Goal: Feedback & Contribution: Contribute content

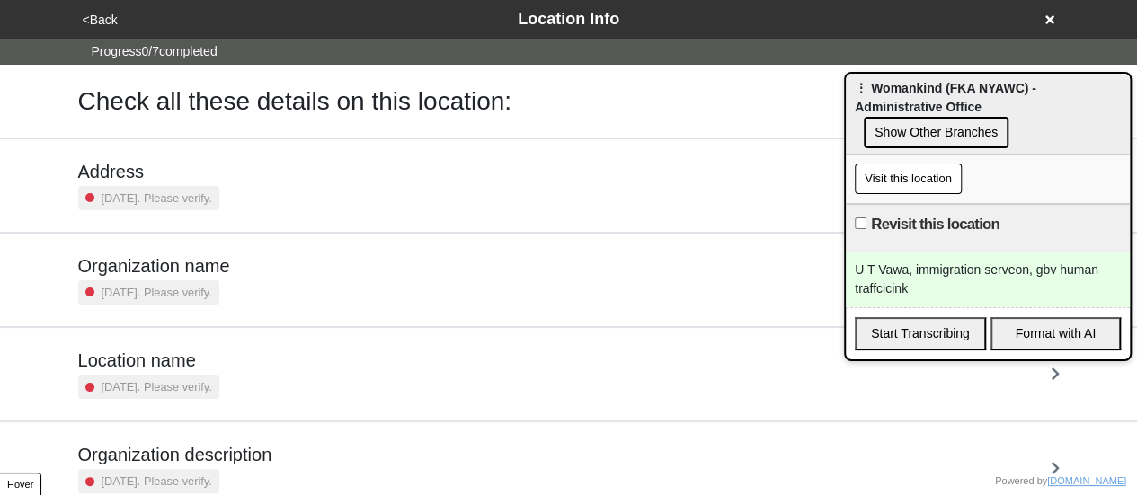
click at [859, 218] on input "Revisit this location" at bounding box center [861, 224] width 12 height 12
checkbox input "true"
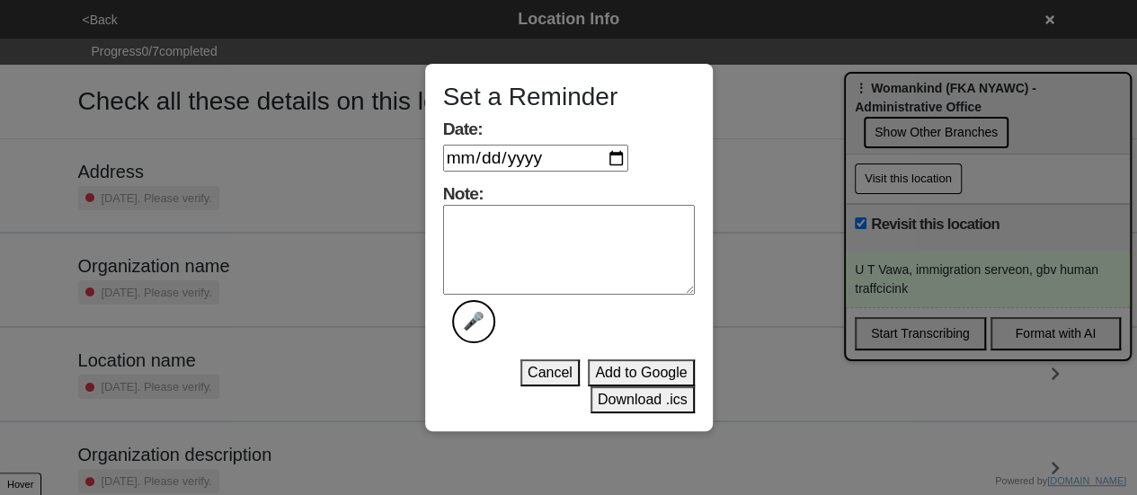
click at [628, 157] on input "Date:" at bounding box center [535, 158] width 185 height 27
click at [617, 159] on input "Date:" at bounding box center [535, 158] width 185 height 27
click at [618, 158] on input "Date:" at bounding box center [535, 158] width 185 height 27
type input "[DATE]"
click at [576, 247] on textarea "Note: 🎤" at bounding box center [569, 250] width 252 height 90
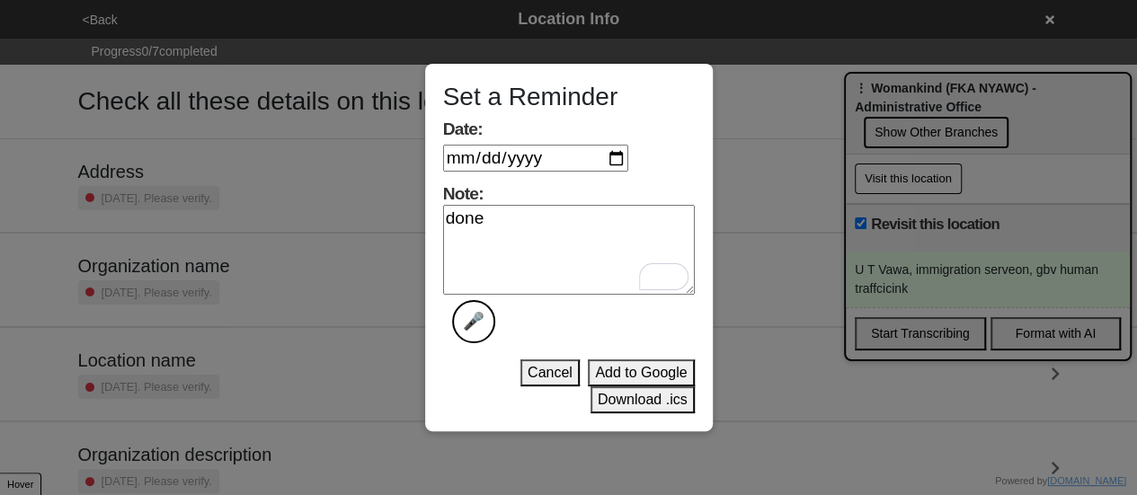
type textarea "done"
click at [620, 401] on button "Download .ics" at bounding box center [643, 399] width 104 height 27
click at [620, 400] on button "Download .ics" at bounding box center [643, 399] width 104 height 27
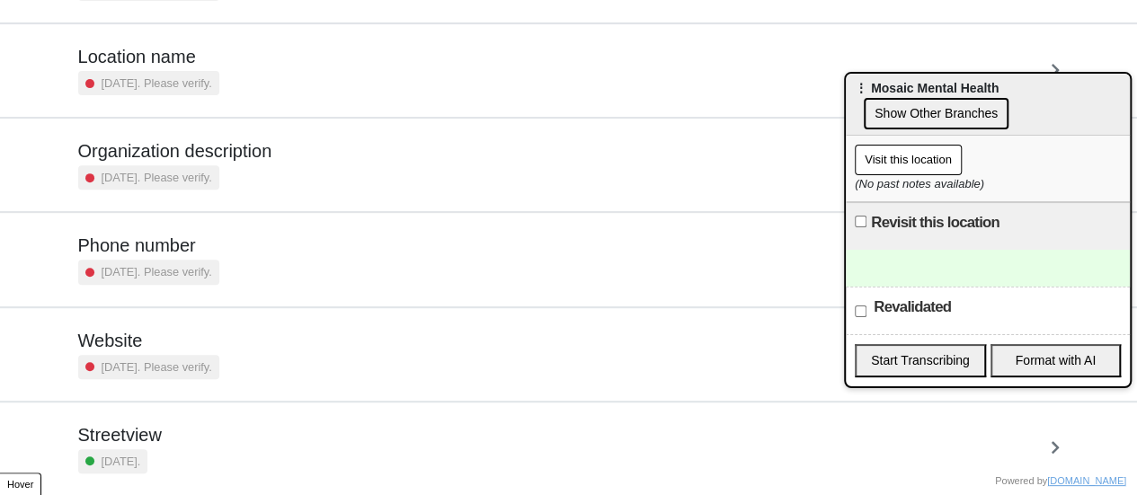
scroll to position [342, 0]
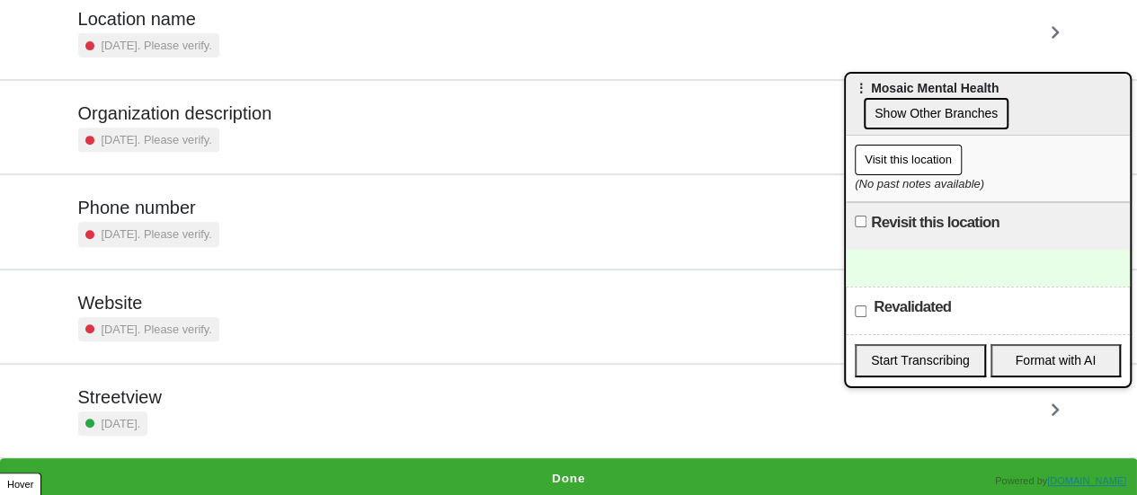
click at [173, 213] on h5 "Phone number" at bounding box center [148, 208] width 141 height 22
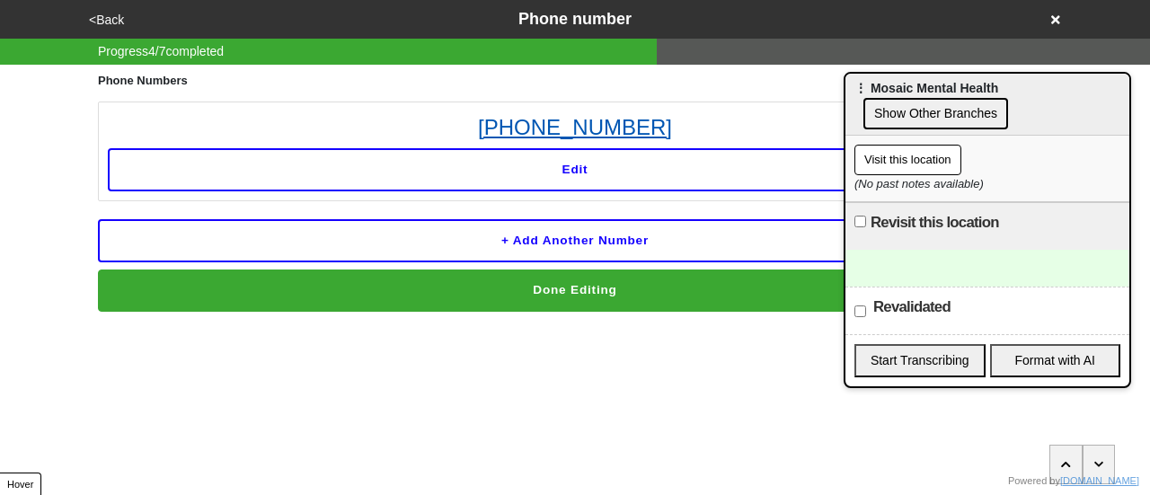
click at [575, 123] on link "718-796-5300" at bounding box center [575, 127] width 935 height 32
click at [706, 119] on link "718-796-5300" at bounding box center [575, 127] width 935 height 32
drag, startPoint x: 743, startPoint y: 100, endPoint x: 566, endPoint y: 124, distance: 178.7
click at [478, 107] on div "Phone Numbers 718-796-5300 Edit + Add another number Done Editing" at bounding box center [575, 188] width 955 height 247
copy link "718-796-5300"
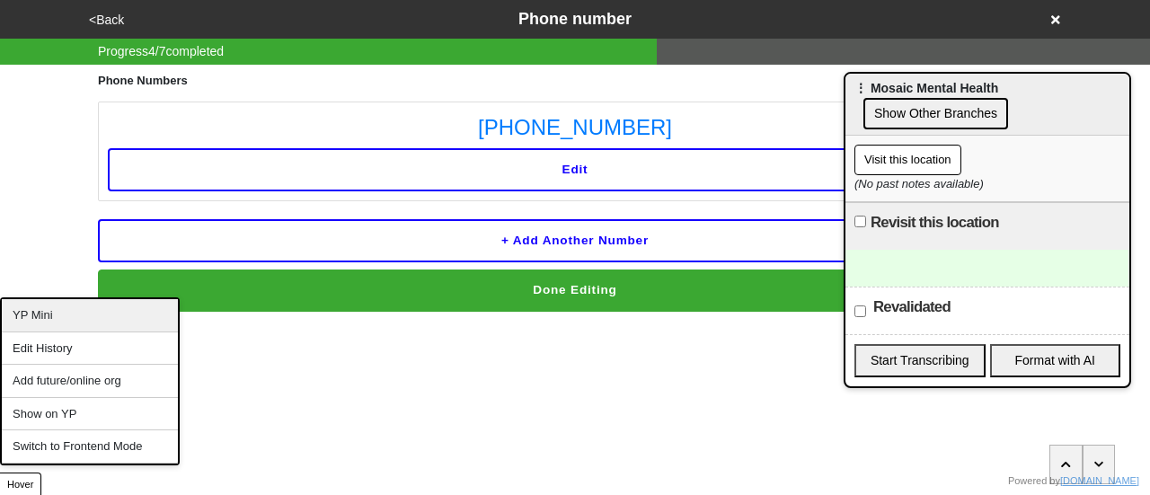
click at [83, 310] on div "YP Mini" at bounding box center [90, 315] width 176 height 33
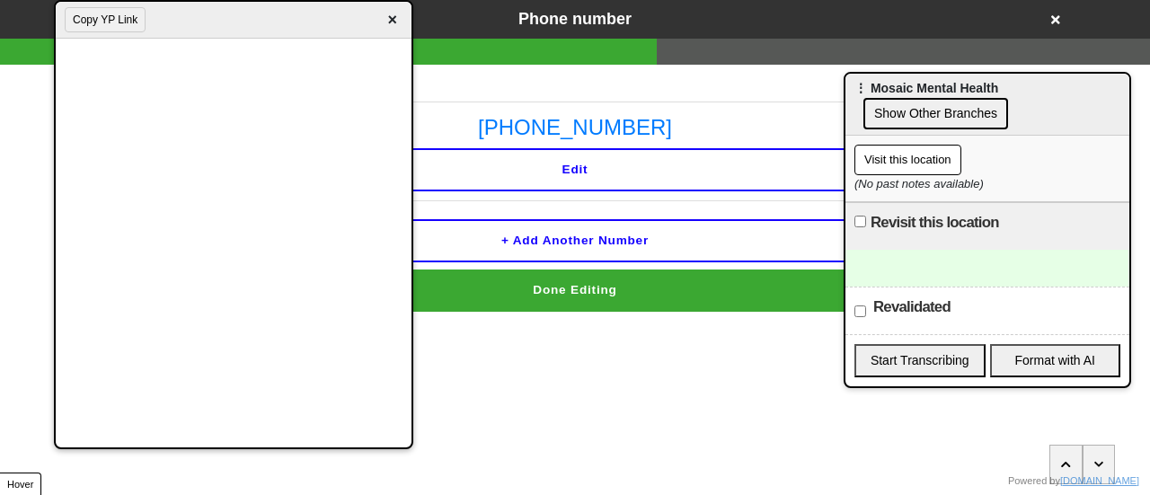
click at [398, 17] on span "×" at bounding box center [392, 20] width 21 height 24
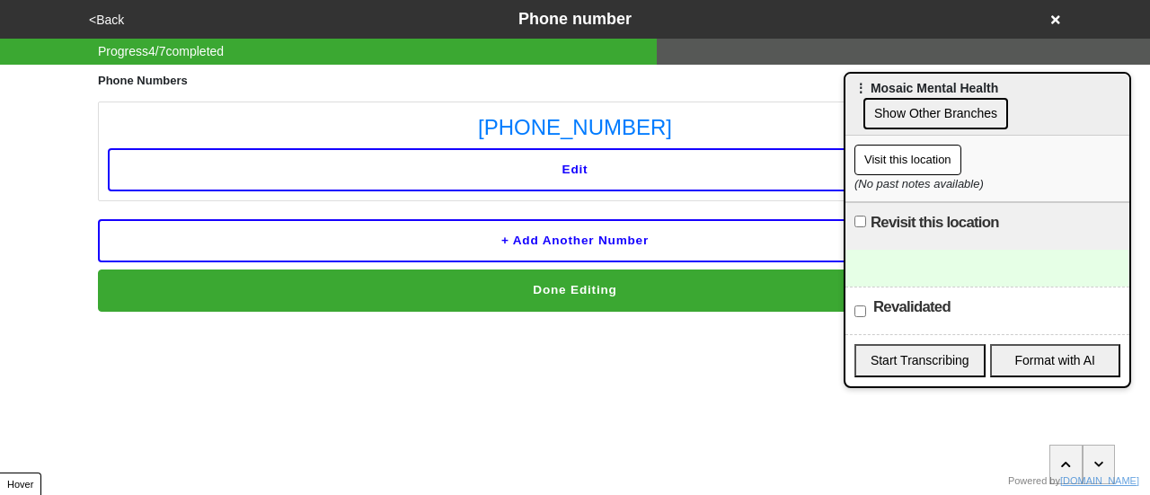
click at [88, 21] on button "<Back" at bounding box center [107, 20] width 46 height 21
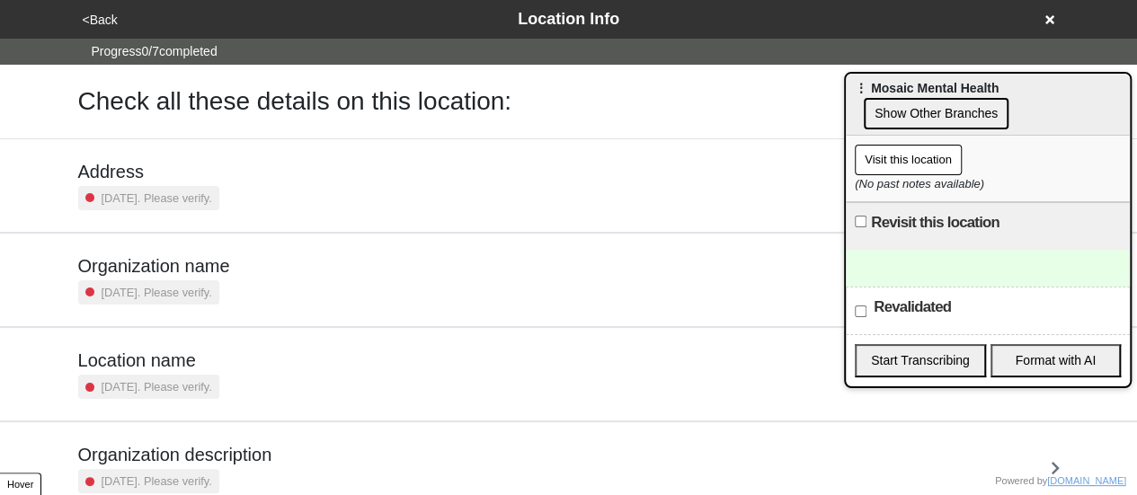
click at [219, 178] on h5 "Address" at bounding box center [148, 172] width 141 height 22
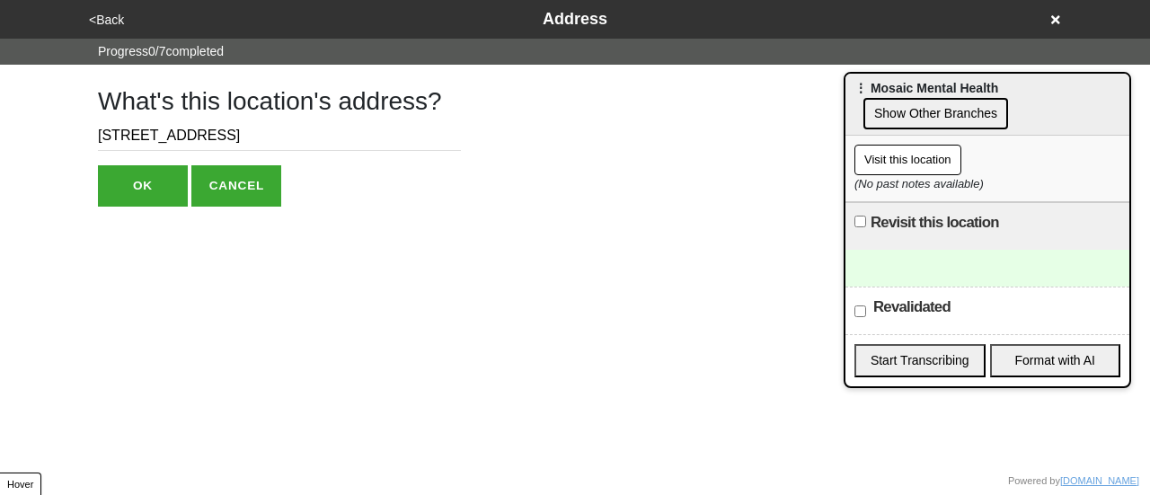
drag, startPoint x: 230, startPoint y: 125, endPoint x: 246, endPoint y: 121, distance: 16.6
click at [246, 121] on input "5676 Riverdale Ave, Suite 202" at bounding box center [279, 136] width 363 height 30
type input "5676 Riverdale Ave, Ste 202"
click at [143, 184] on button "OK" at bounding box center [143, 185] width 90 height 41
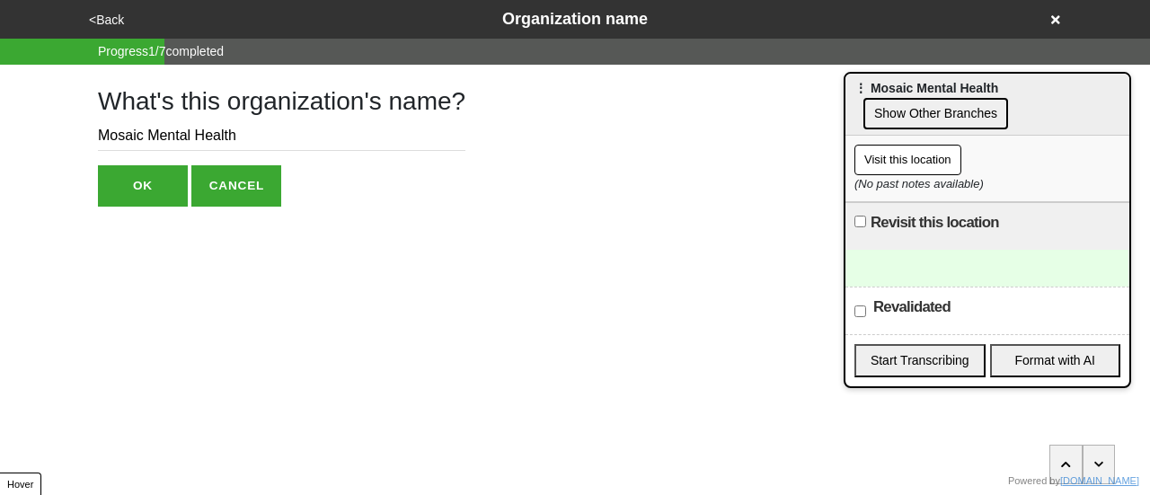
click at [111, 33] on div "<Back Organization name" at bounding box center [575, 19] width 998 height 39
click at [113, 17] on button "<Back" at bounding box center [107, 20] width 46 height 21
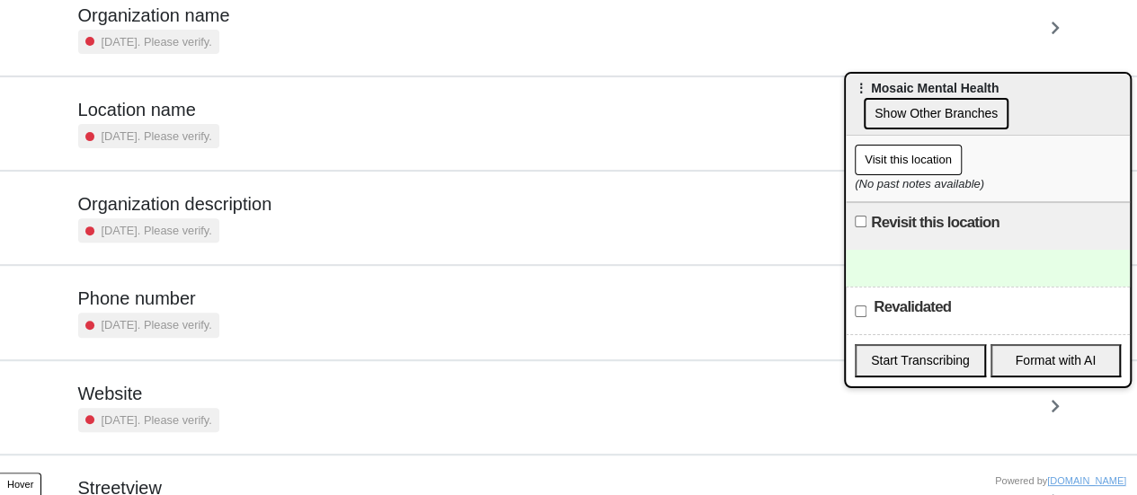
scroll to position [342, 0]
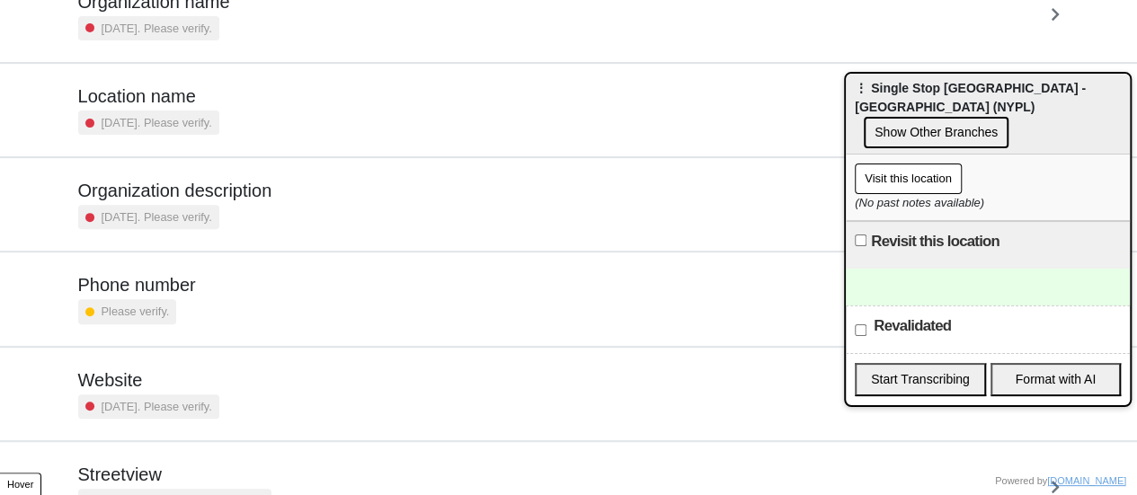
scroll to position [342, 0]
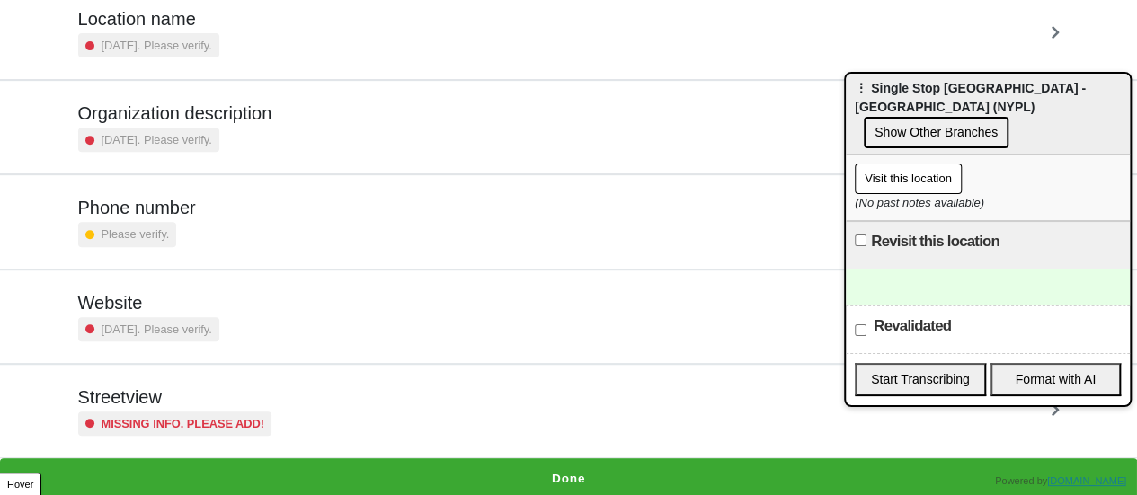
click at [281, 406] on div "Streetview Missing info. Please add!" at bounding box center [568, 410] width 981 height 49
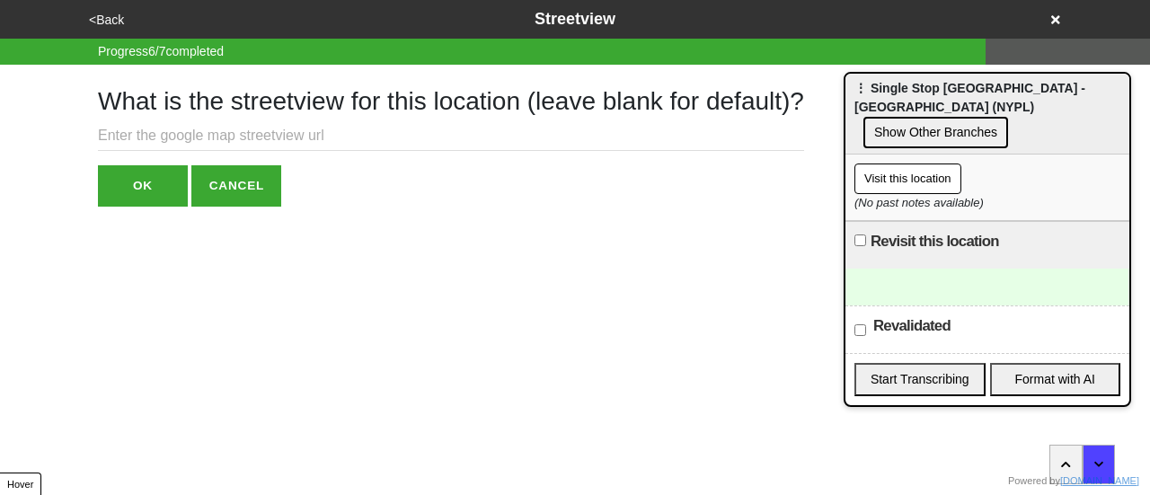
click at [198, 138] on input "text" at bounding box center [451, 136] width 706 height 30
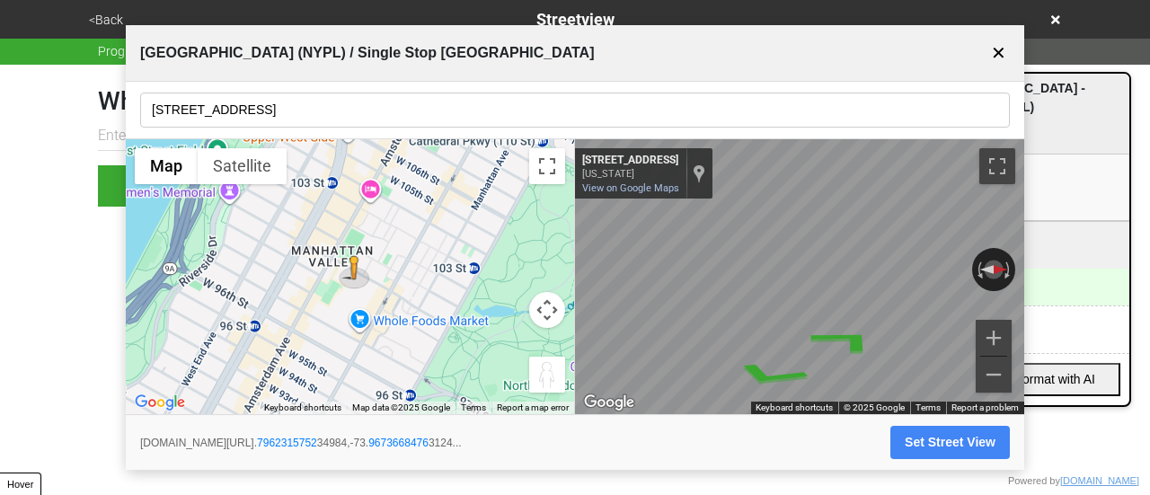
click at [322, 105] on input "150 W 100th St" at bounding box center [575, 110] width 870 height 35
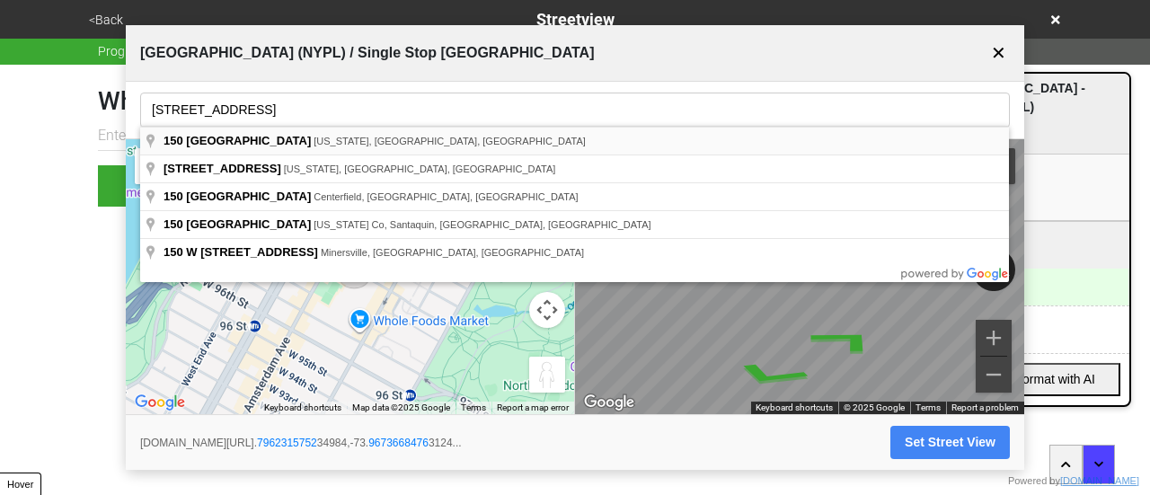
type input "150 West 100th Street, New York, NY, USA"
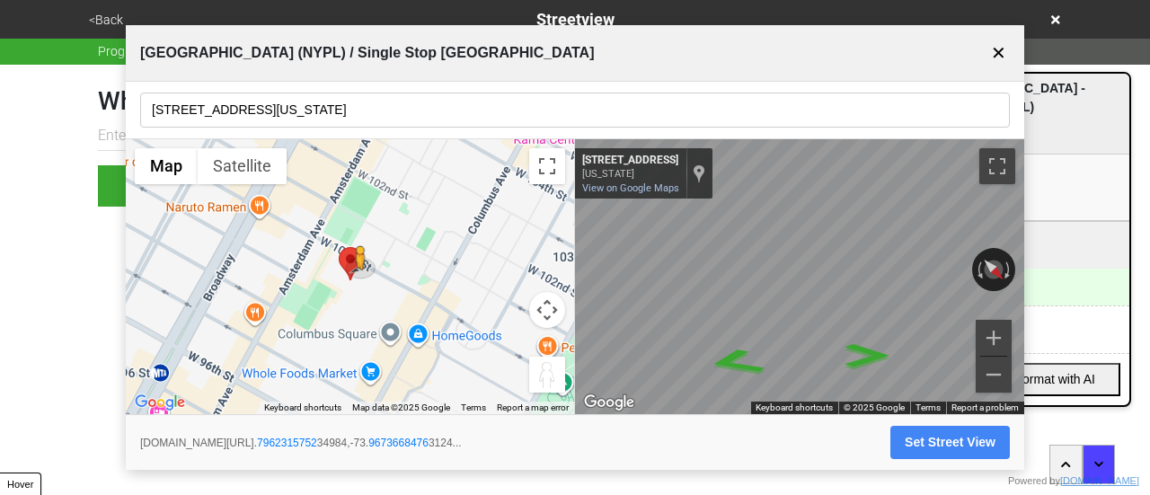
click at [922, 433] on button "Set Street View" at bounding box center [951, 442] width 120 height 33
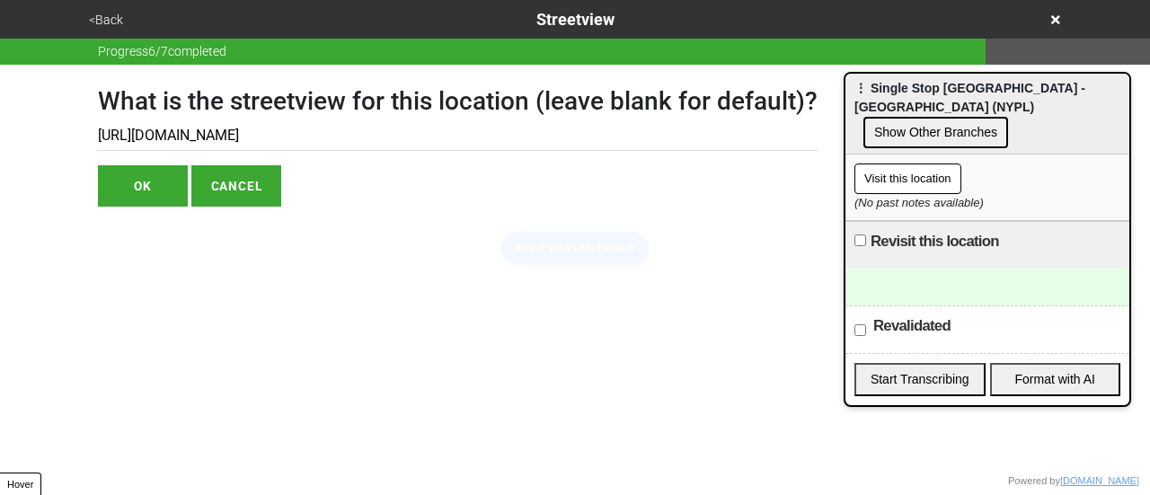
type input "https://www.google.com/maps/@40.796231575234984,-73.96736684763124,3a,75y,223.7…"
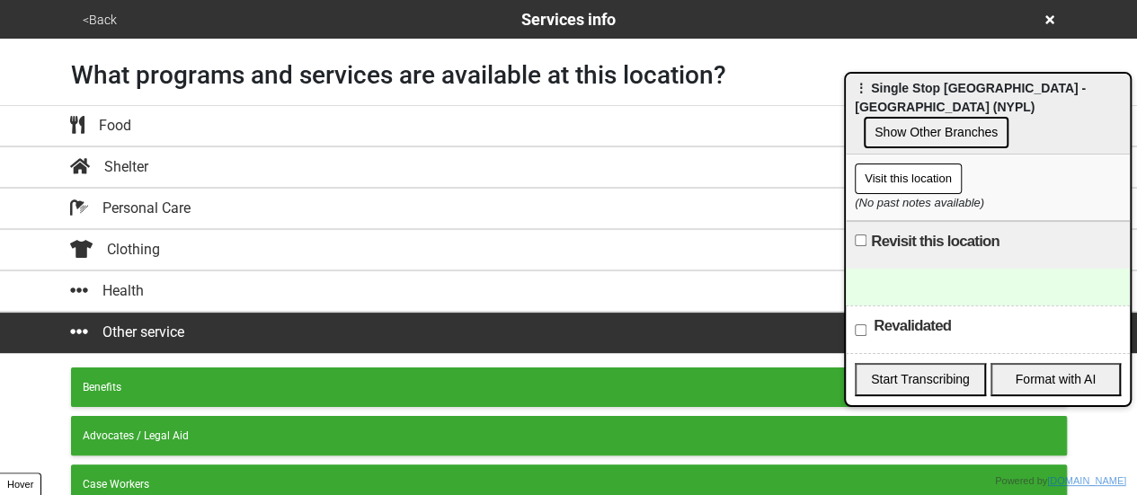
click at [82, 21] on button "<Back" at bounding box center [99, 20] width 45 height 21
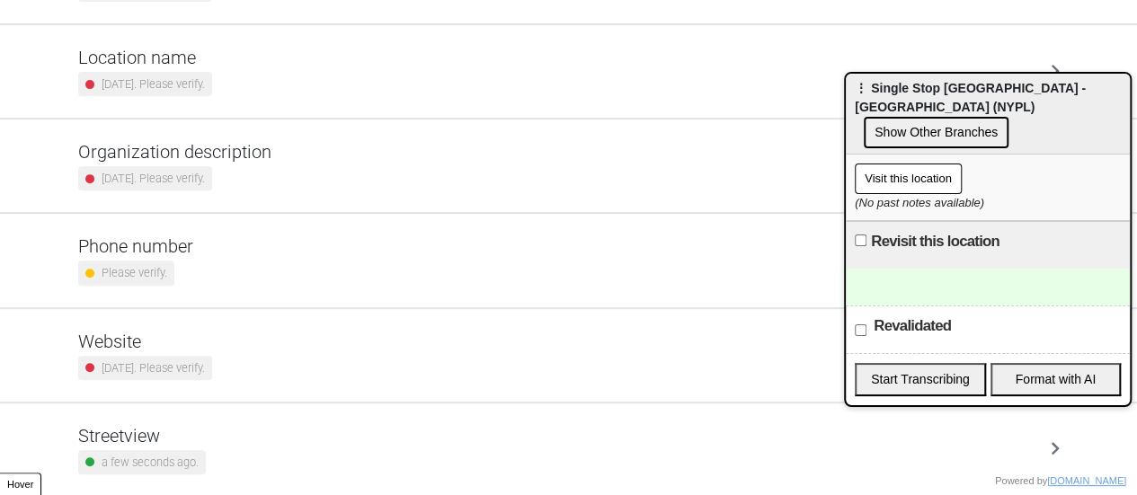
scroll to position [342, 0]
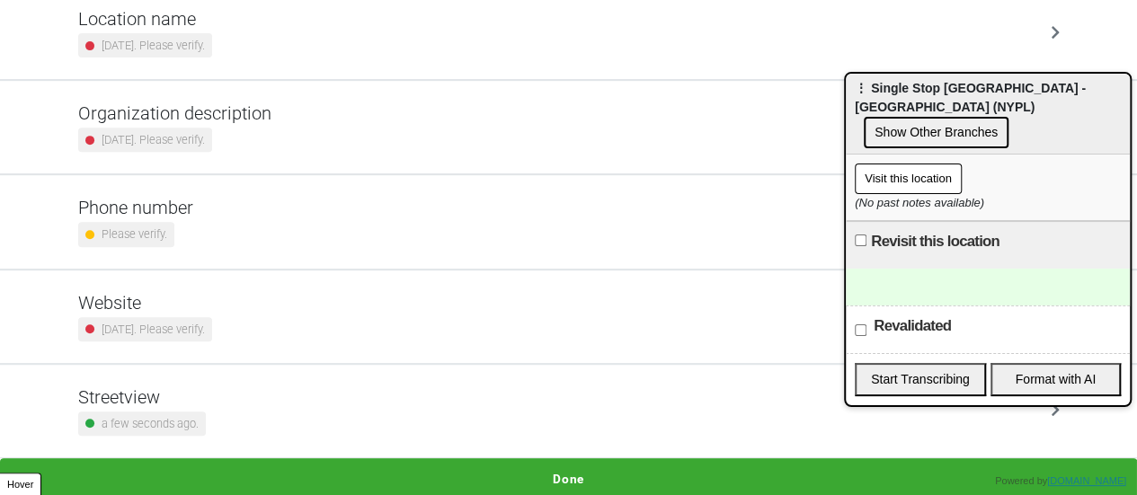
click at [175, 231] on div "Please verify." at bounding box center [135, 234] width 115 height 24
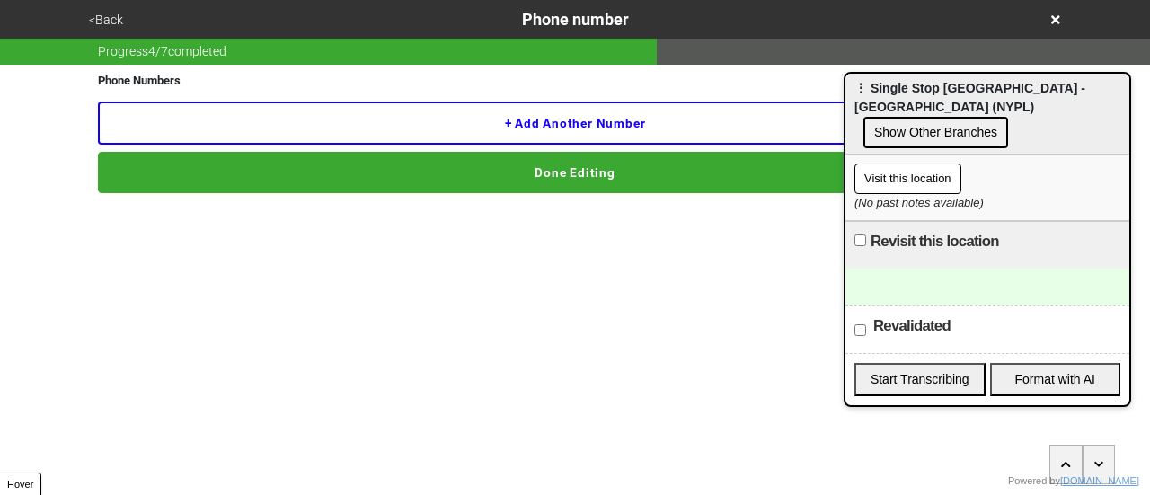
click at [104, 15] on button "<Back" at bounding box center [106, 20] width 45 height 21
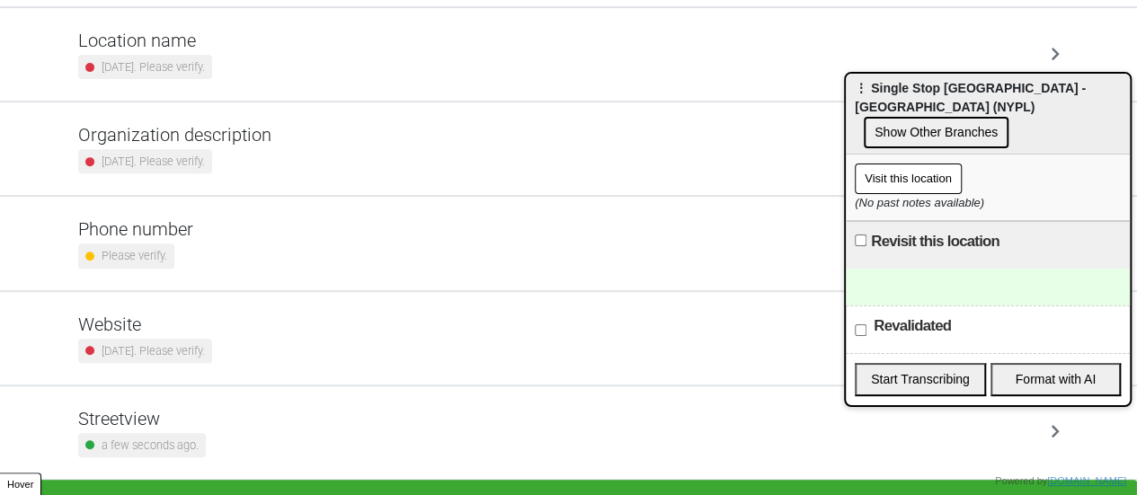
scroll to position [342, 0]
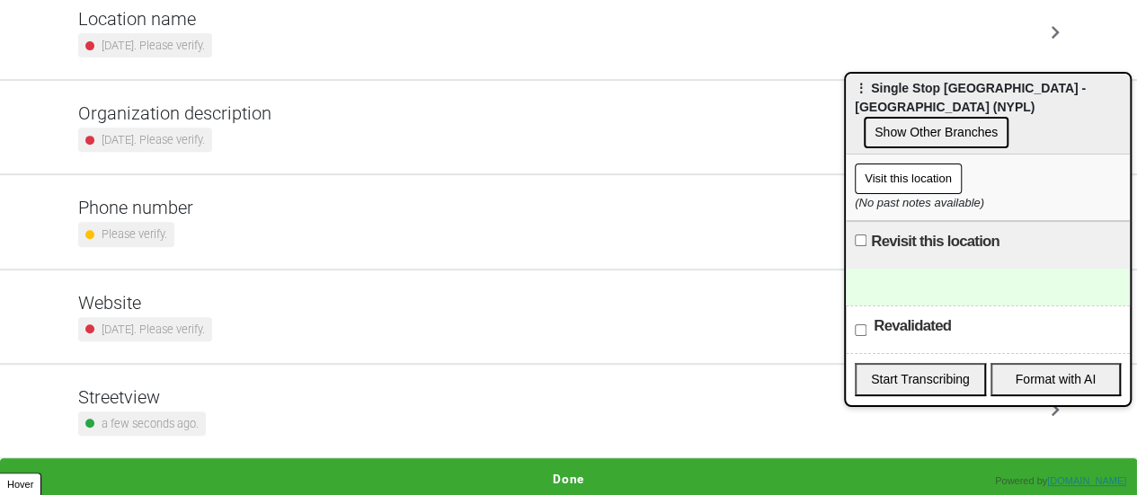
click at [138, 324] on small "[DATE]. Please verify." at bounding box center [153, 329] width 103 height 17
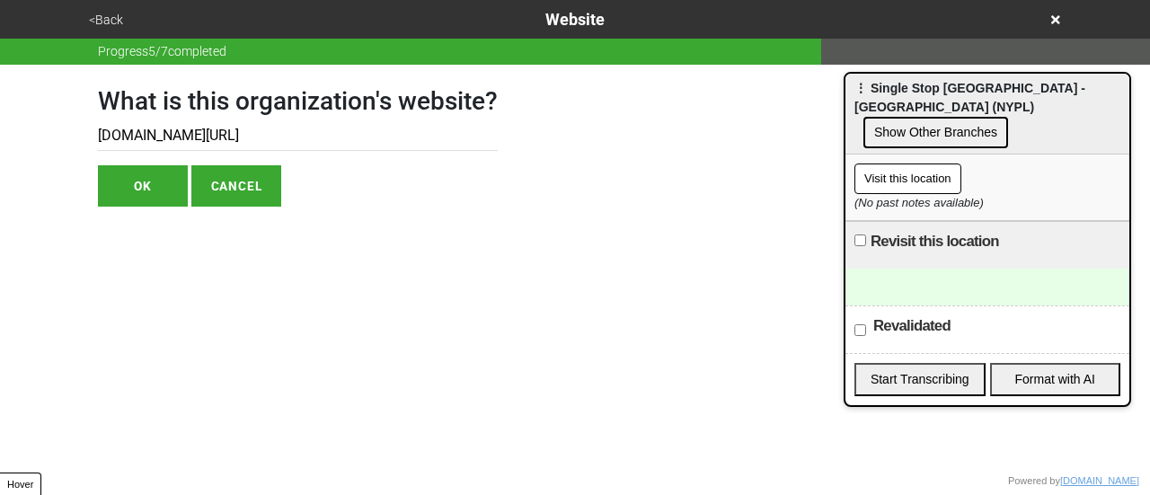
click at [162, 140] on input "singlestop.org/how-to-make-an-appointment/" at bounding box center [298, 136] width 400 height 30
click at [101, 12] on button "<Back" at bounding box center [106, 20] width 45 height 21
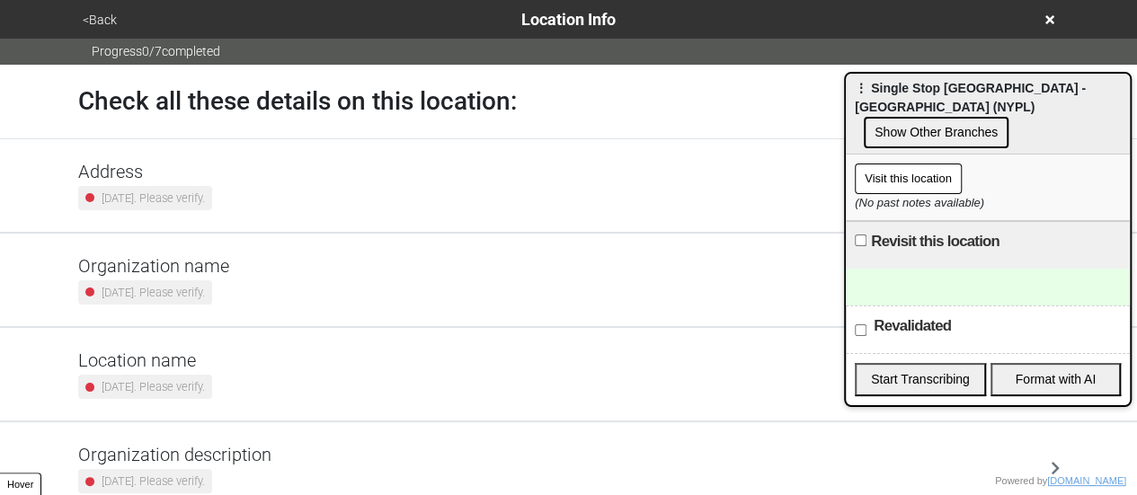
click at [146, 384] on small "[DATE]. Please verify." at bounding box center [153, 386] width 103 height 17
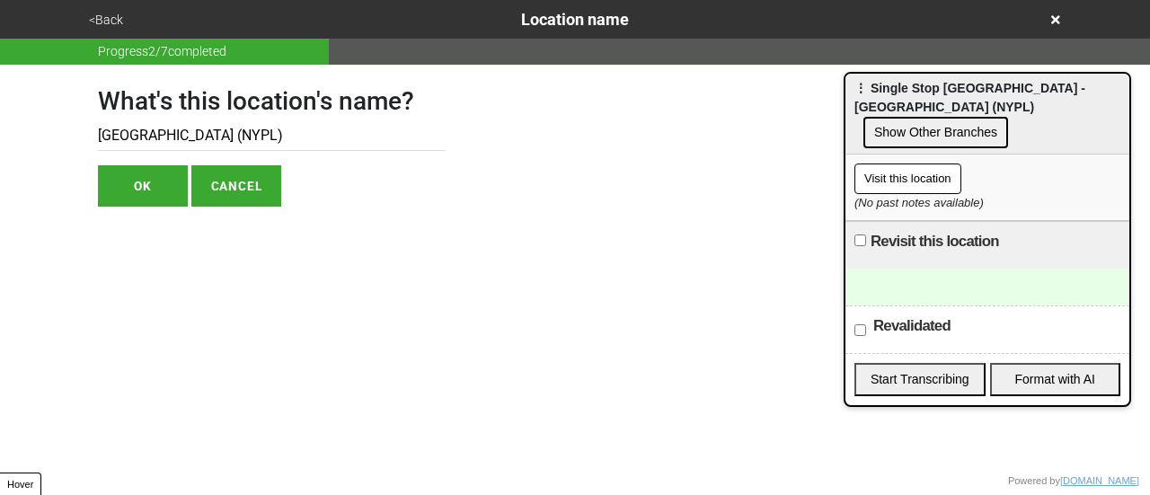
click at [327, 134] on input "Bloomingdale Library (NYPL)" at bounding box center [272, 136] width 348 height 30
type input "Bloomingdale Library (NYPL)"
click at [111, 19] on button "<Back" at bounding box center [106, 20] width 45 height 21
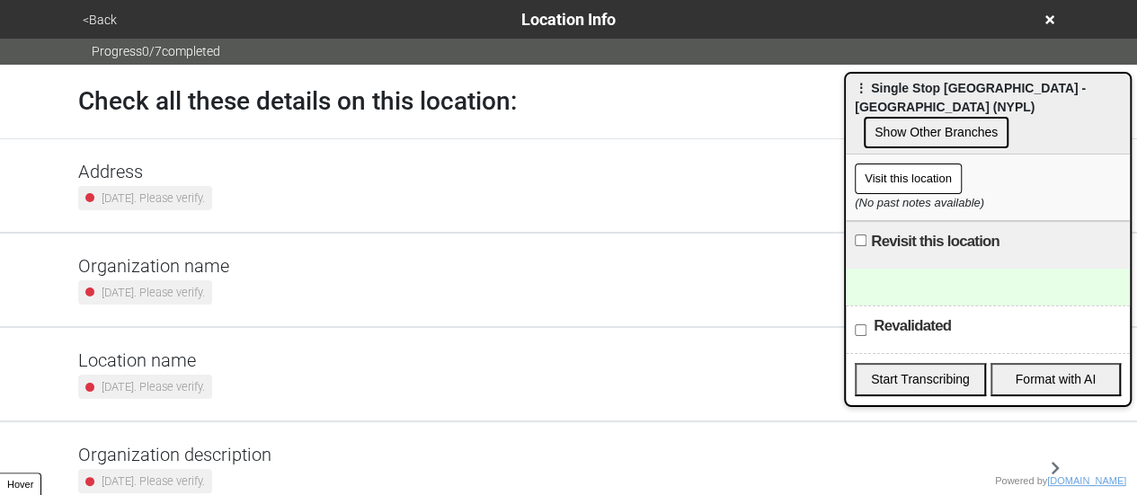
click at [205, 390] on small "[DATE]. Please verify." at bounding box center [153, 386] width 103 height 17
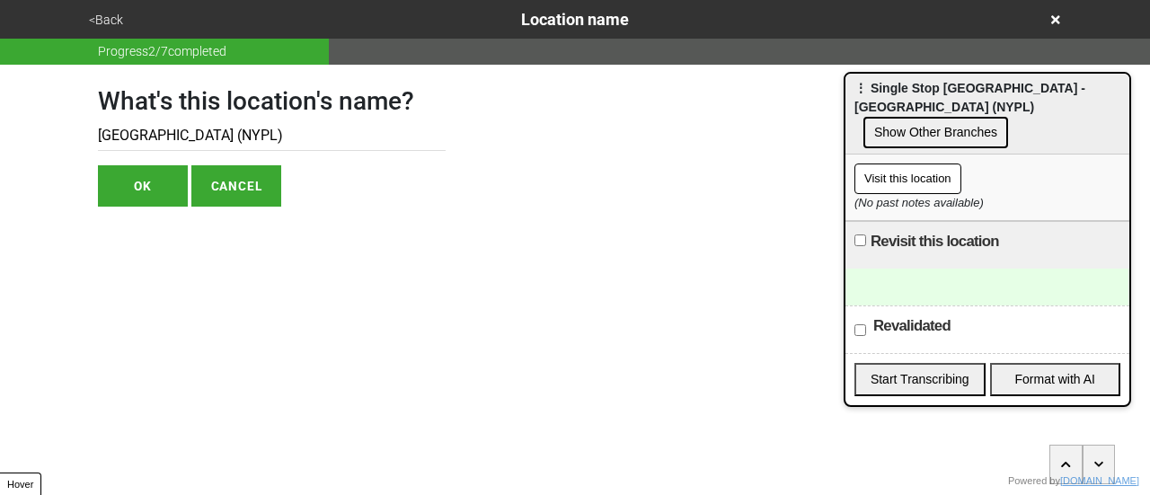
click at [145, 132] on input "Bloomingdale Library (NYPL)" at bounding box center [272, 136] width 348 height 30
click at [114, 22] on button "<Back" at bounding box center [106, 20] width 45 height 21
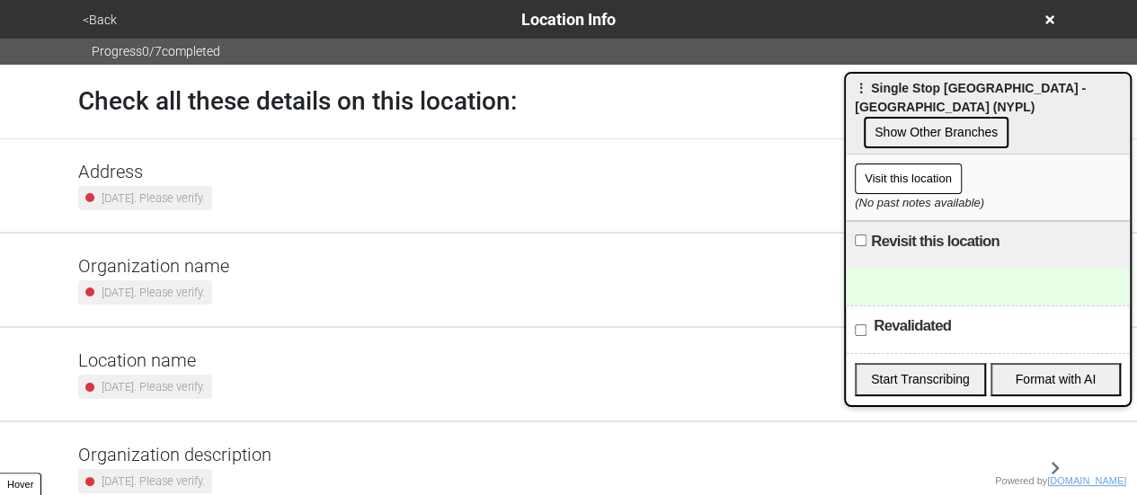
scroll to position [270, 0]
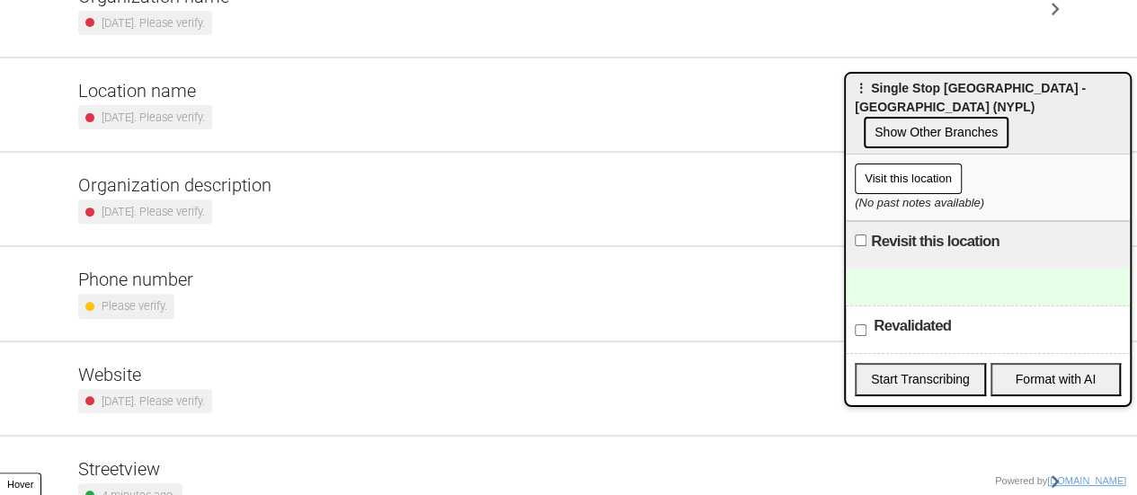
click at [212, 289] on div "Phone number Please verify." at bounding box center [568, 293] width 981 height 49
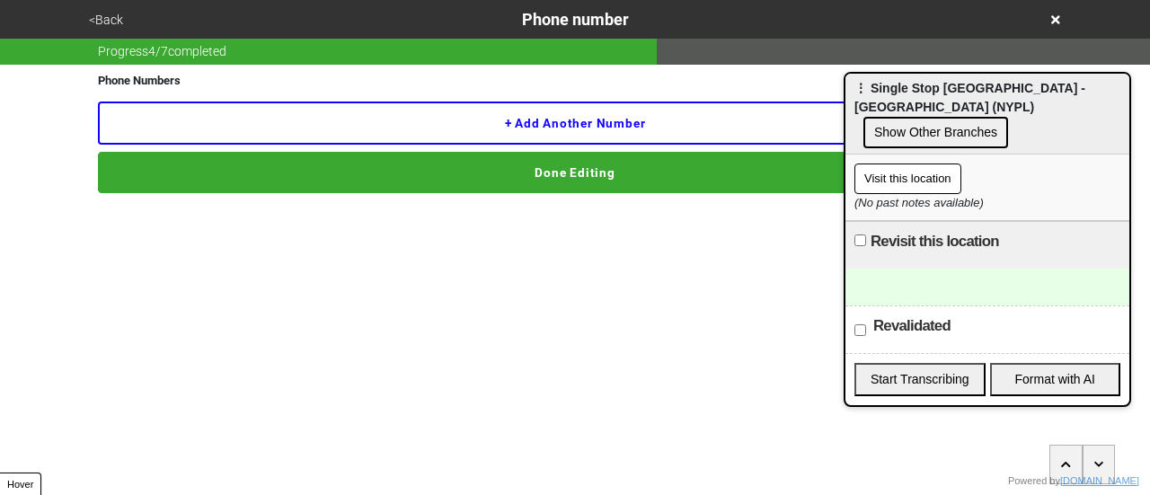
click at [304, 128] on button "+ Add another number" at bounding box center [575, 123] width 955 height 43
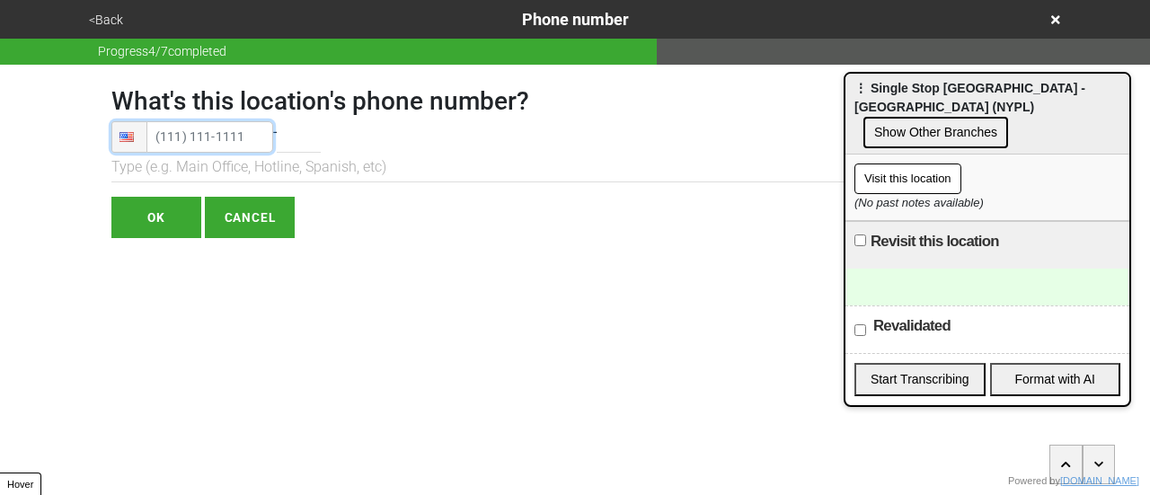
type input "(212) 222-8030"
drag, startPoint x: 234, startPoint y: 130, endPoint x: 156, endPoint y: 200, distance: 104.4
click at [156, 200] on input "OK" at bounding box center [156, 217] width 90 height 41
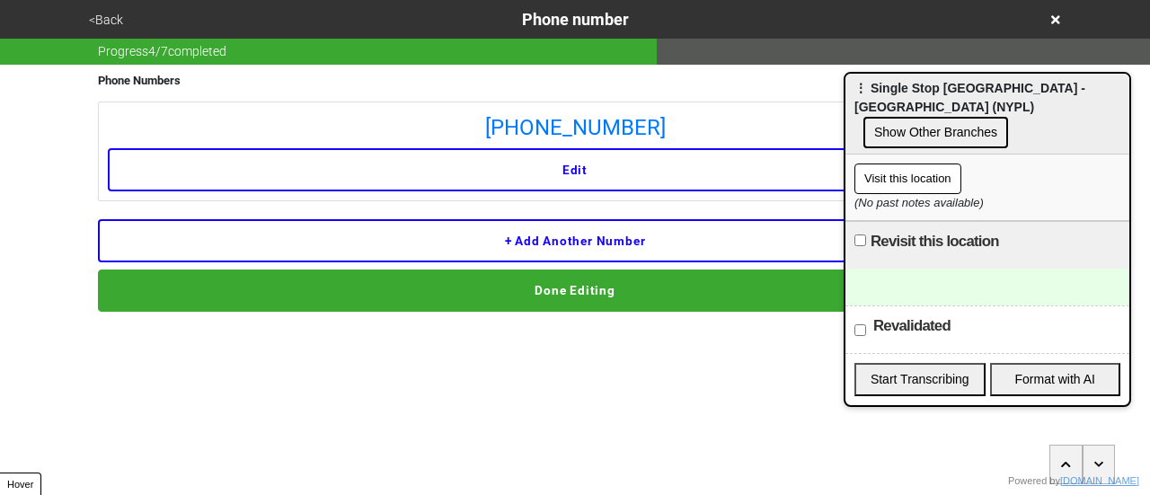
click at [562, 293] on button "Done Editing" at bounding box center [575, 290] width 955 height 41
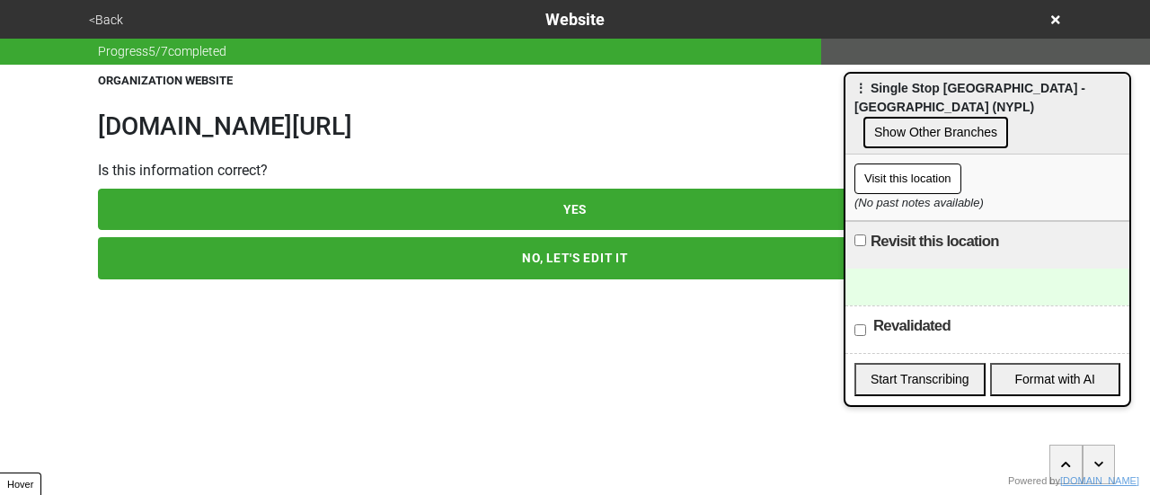
click at [119, 22] on button "<Back" at bounding box center [106, 20] width 45 height 21
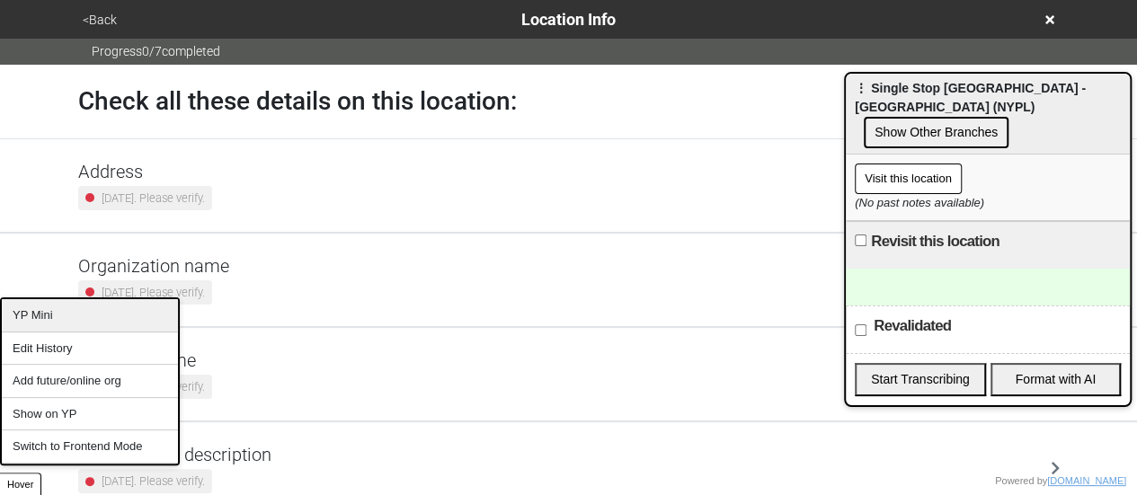
click at [56, 308] on div "YP Mini" at bounding box center [90, 315] width 176 height 33
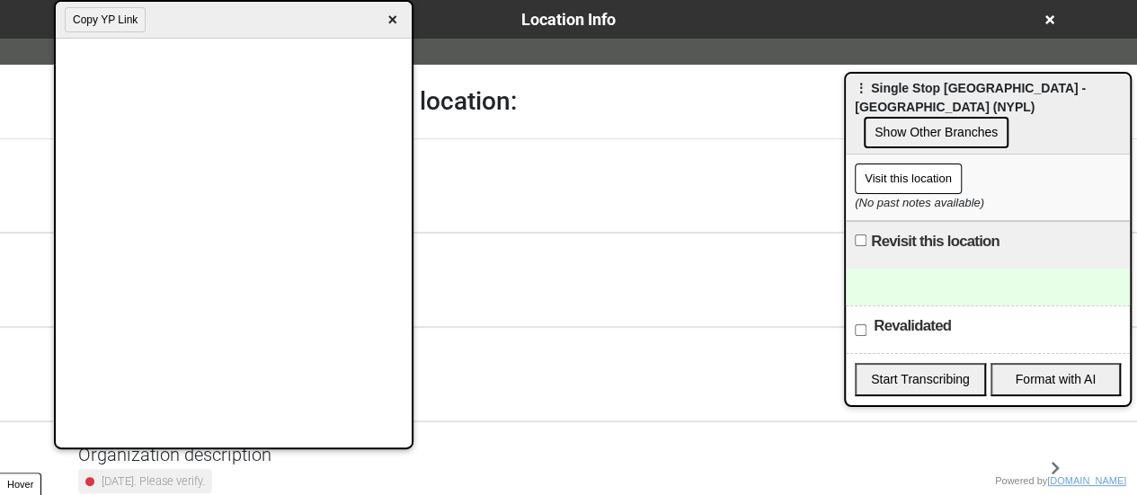
drag, startPoint x: 925, startPoint y: 265, endPoint x: 868, endPoint y: 262, distance: 56.7
click at [926, 269] on div at bounding box center [988, 287] width 284 height 37
drag, startPoint x: 392, startPoint y: 15, endPoint x: 173, endPoint y: 19, distance: 218.4
click at [388, 17] on span "×" at bounding box center [392, 20] width 21 height 24
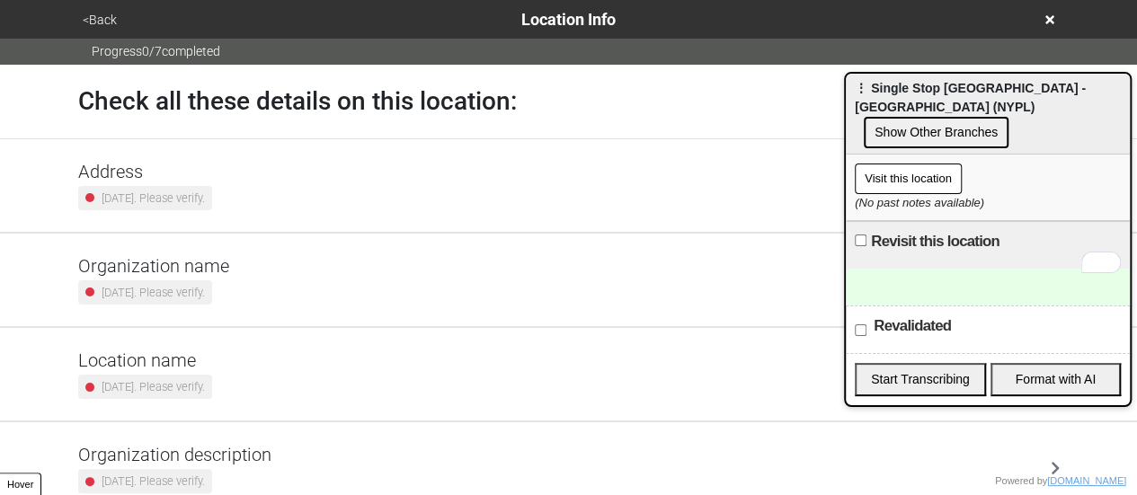
drag, startPoint x: 117, startPoint y: 22, endPoint x: 675, endPoint y: 156, distance: 574.2
click at [122, 23] on div "<Back Location Info" at bounding box center [568, 19] width 983 height 24
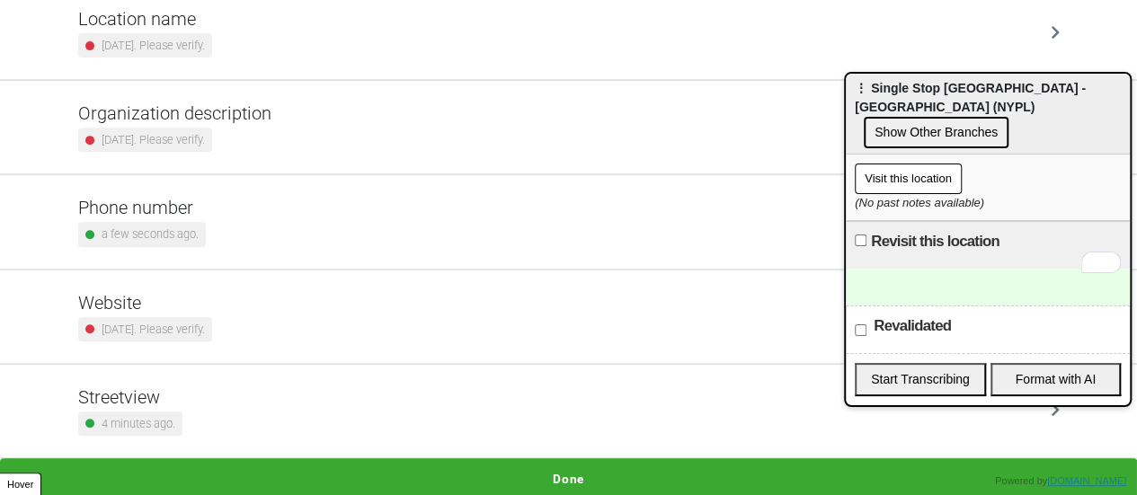
click at [913, 315] on label "Revalidated" at bounding box center [912, 326] width 77 height 22
click at [866, 324] on input "Revalidated" at bounding box center [861, 330] width 12 height 12
checkbox input "true"
click at [643, 466] on button "Done" at bounding box center [568, 478] width 1137 height 41
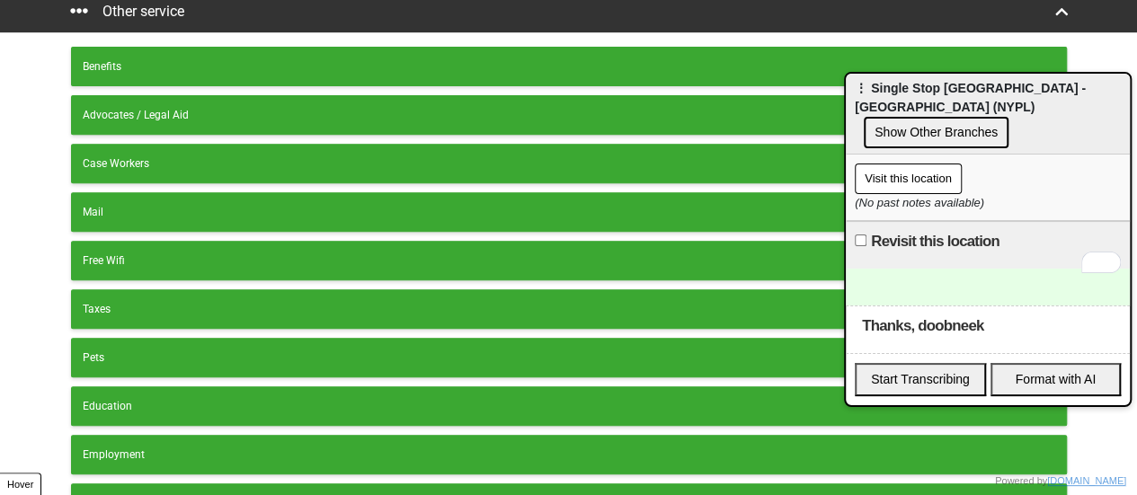
scroll to position [499, 0]
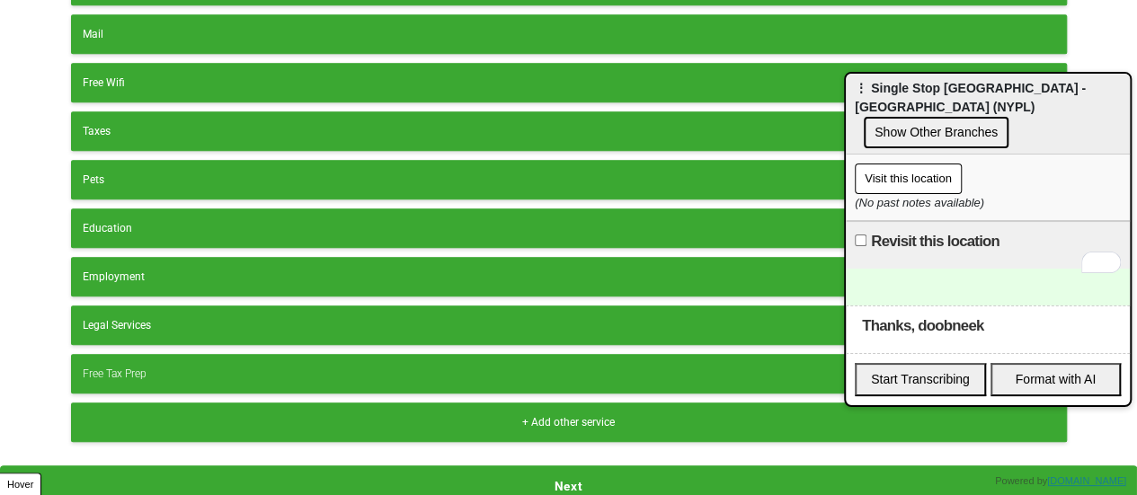
click at [607, 477] on button "Next" at bounding box center [568, 486] width 1137 height 41
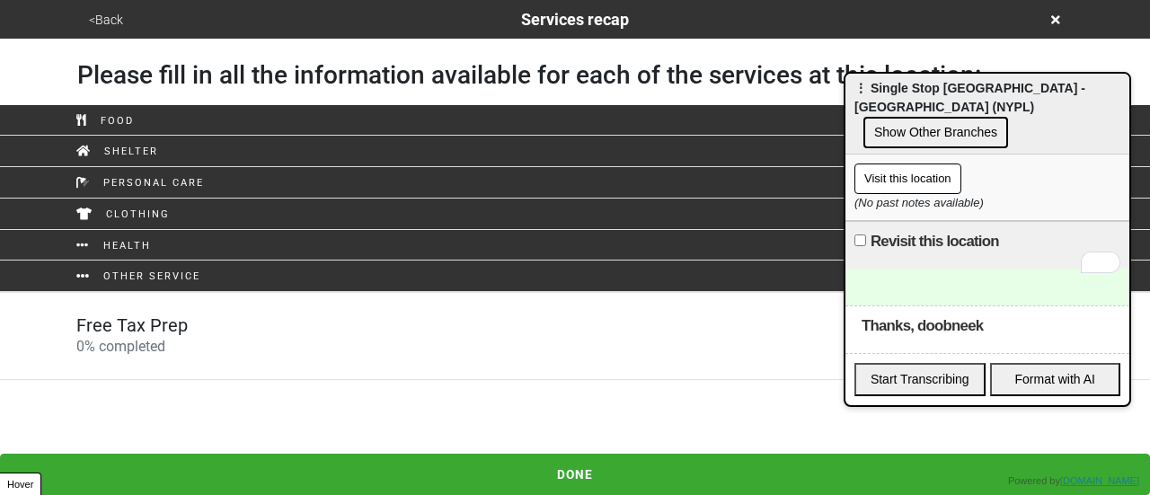
click at [246, 337] on div "Free Tax Prep 0 % completed" at bounding box center [575, 336] width 1025 height 43
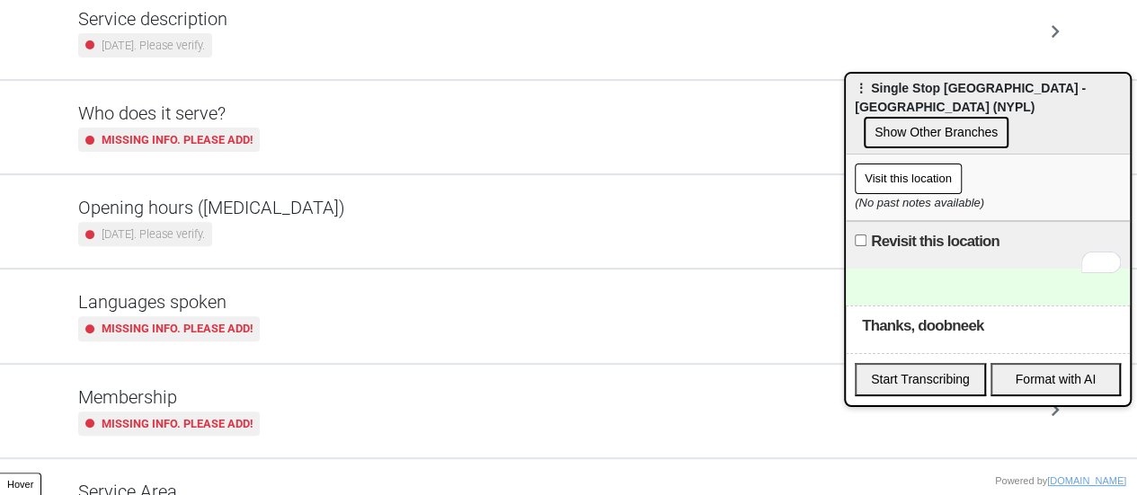
scroll to position [248, 0]
click at [256, 233] on div "2 years ago. Please verify." at bounding box center [211, 233] width 267 height 24
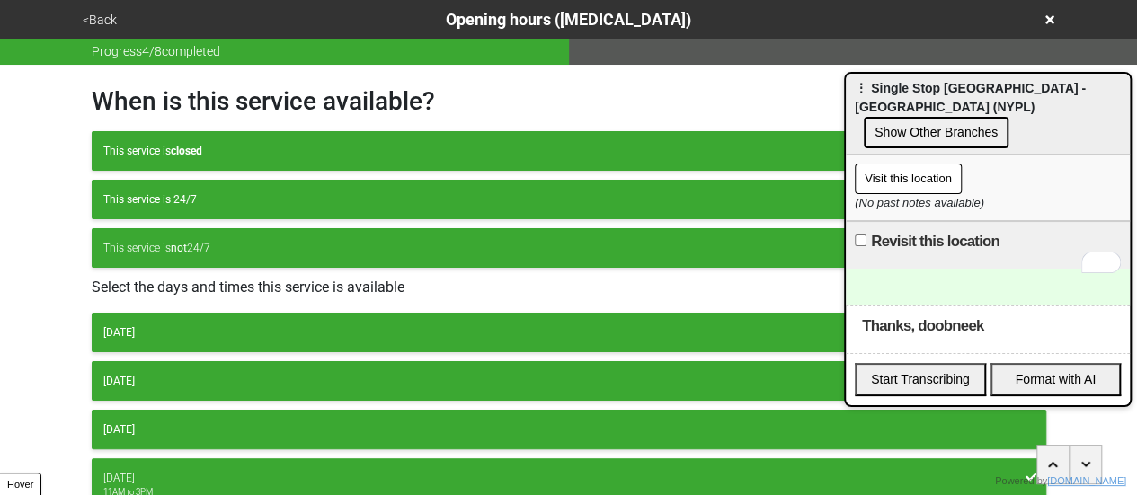
scroll to position [295, 0]
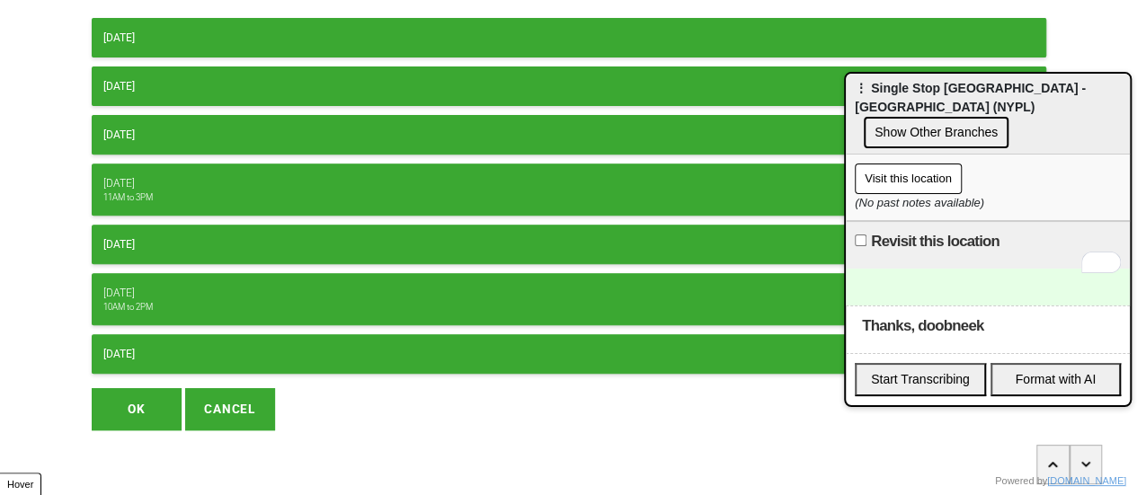
click at [122, 410] on button "OK" at bounding box center [137, 408] width 90 height 41
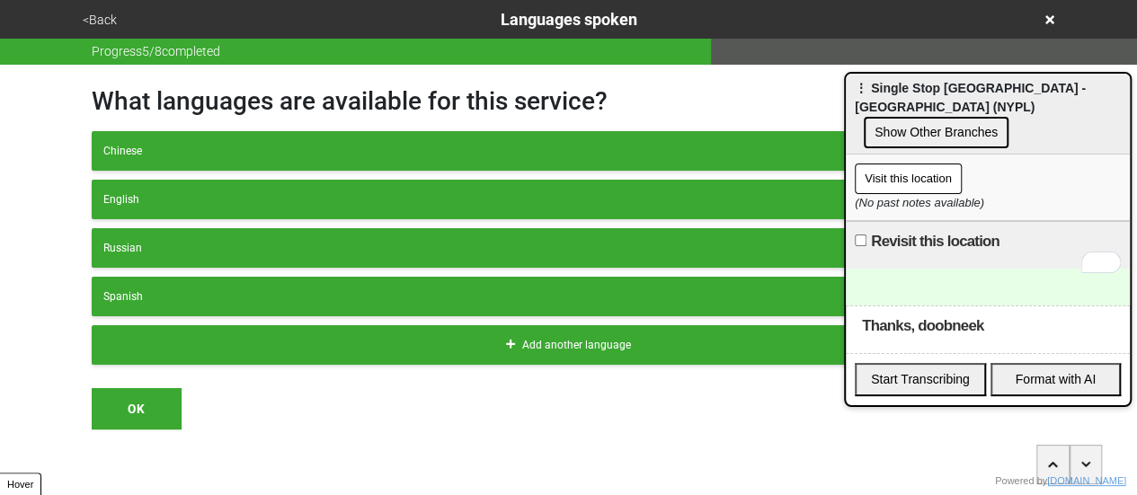
click at [101, 6] on div "<Back Languages spoken" at bounding box center [569, 19] width 998 height 39
click at [101, 13] on button "<Back" at bounding box center [99, 20] width 45 height 21
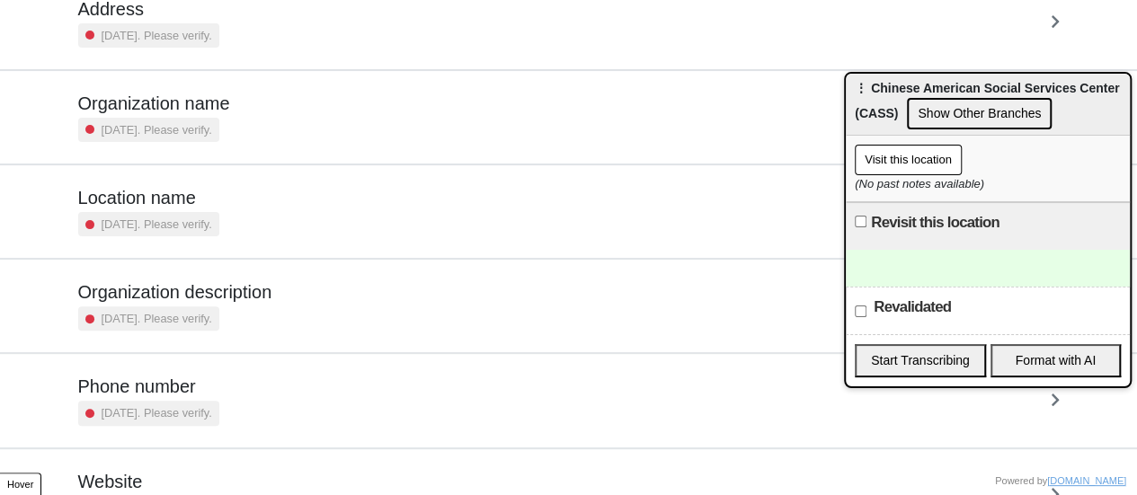
scroll to position [342, 0]
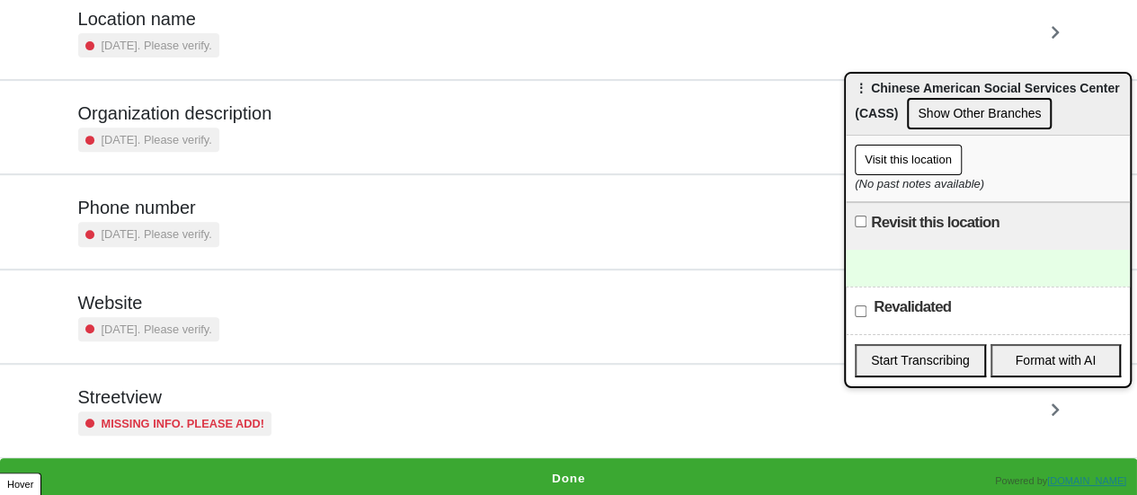
click at [146, 389] on h5 "Streetview" at bounding box center [175, 397] width 194 height 22
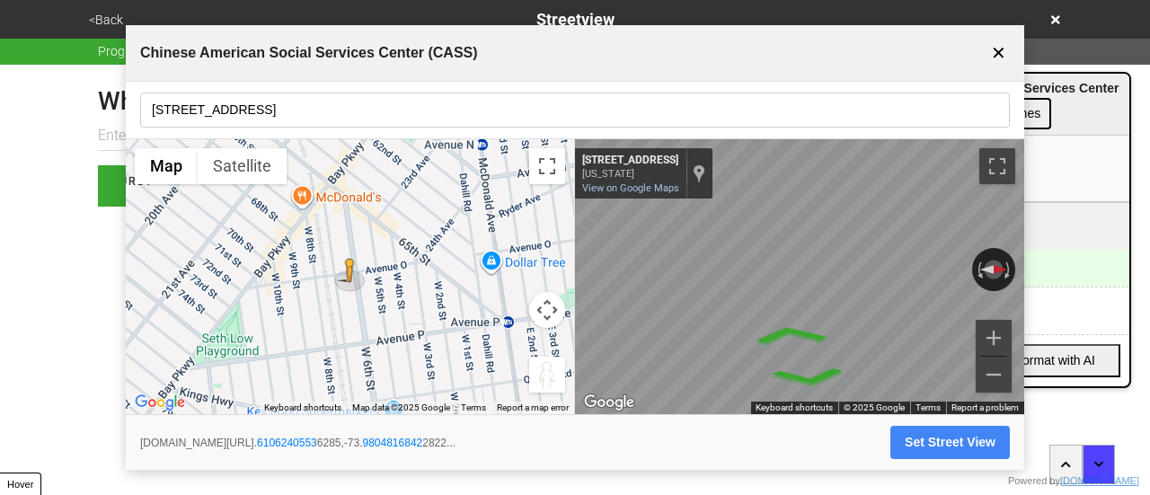
click at [548, 301] on button "Map camera controls" at bounding box center [547, 310] width 36 height 36
click at [457, 257] on button "Move up" at bounding box center [458, 265] width 36 height 36
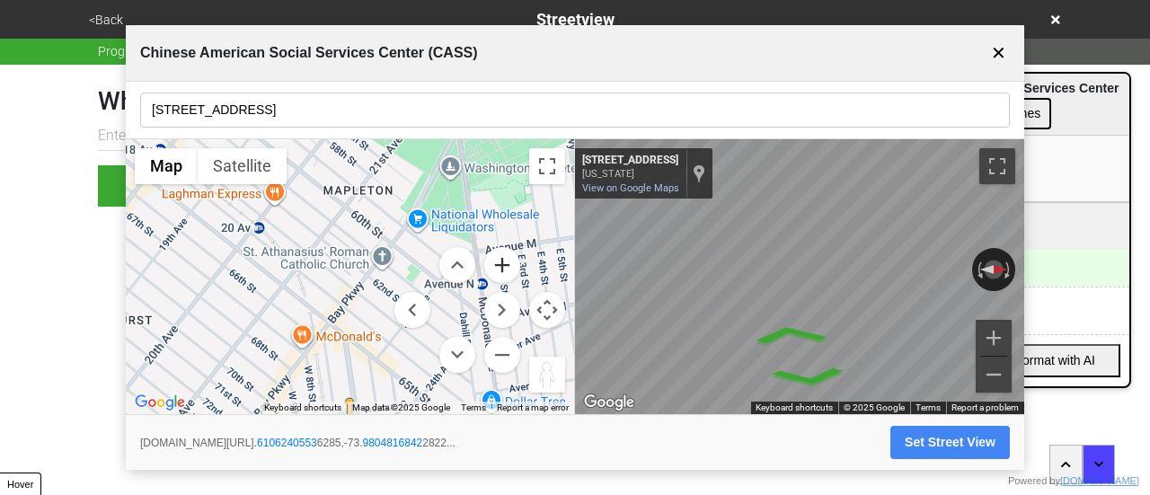
click at [497, 266] on button "Zoom in" at bounding box center [502, 265] width 36 height 36
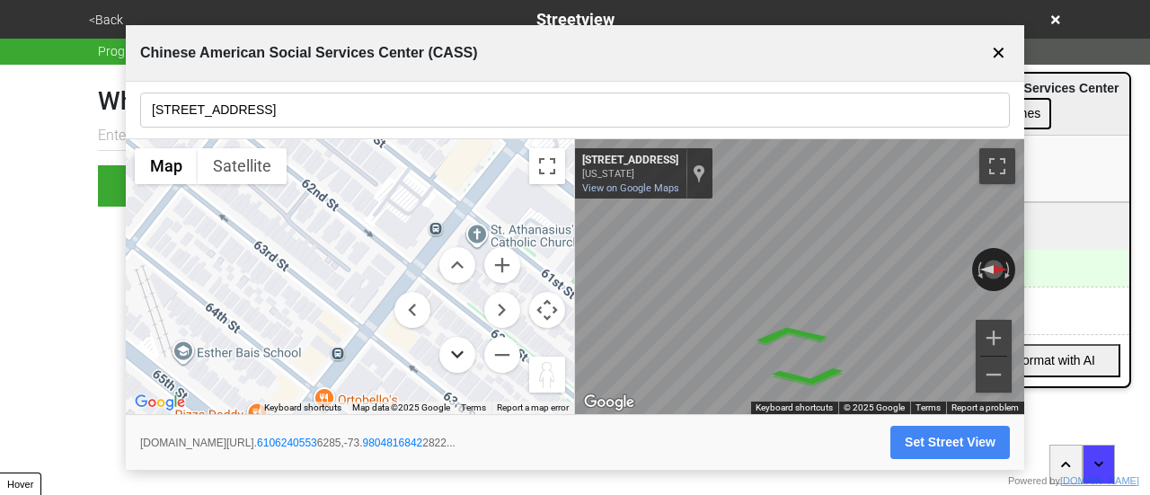
click at [454, 363] on button "Move down" at bounding box center [458, 355] width 36 height 36
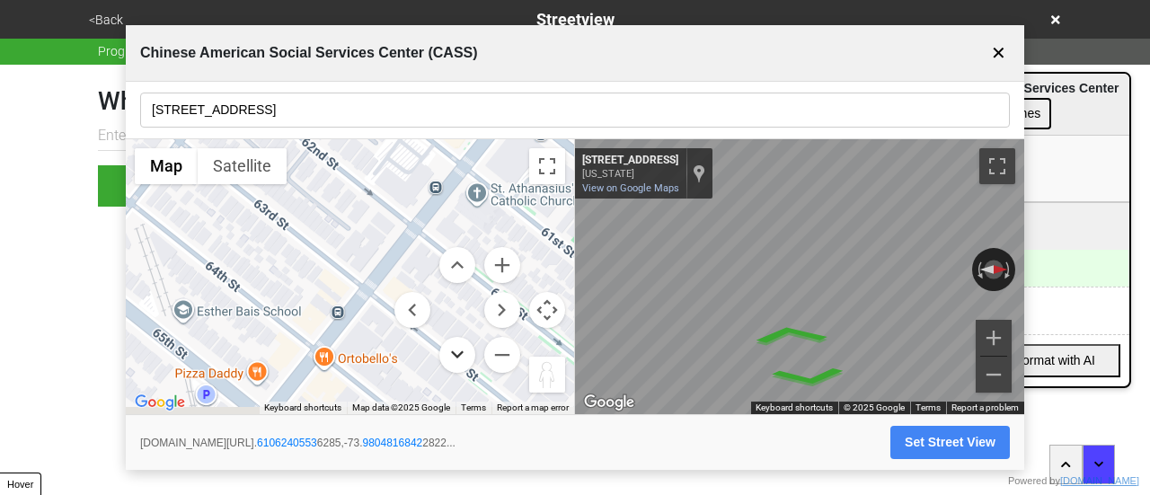
click at [453, 363] on button "Move down" at bounding box center [458, 355] width 36 height 36
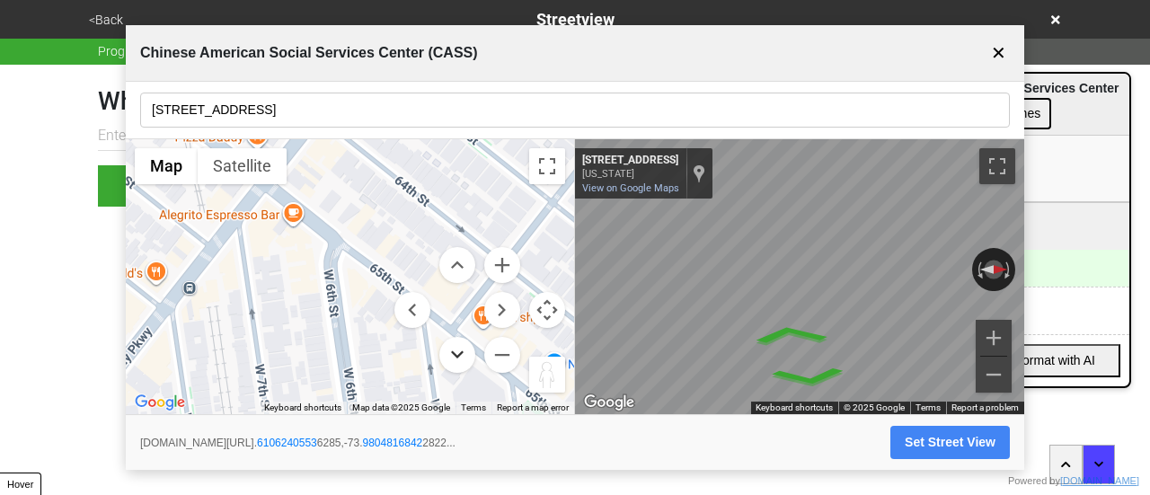
click at [453, 360] on button "Move down" at bounding box center [458, 355] width 36 height 36
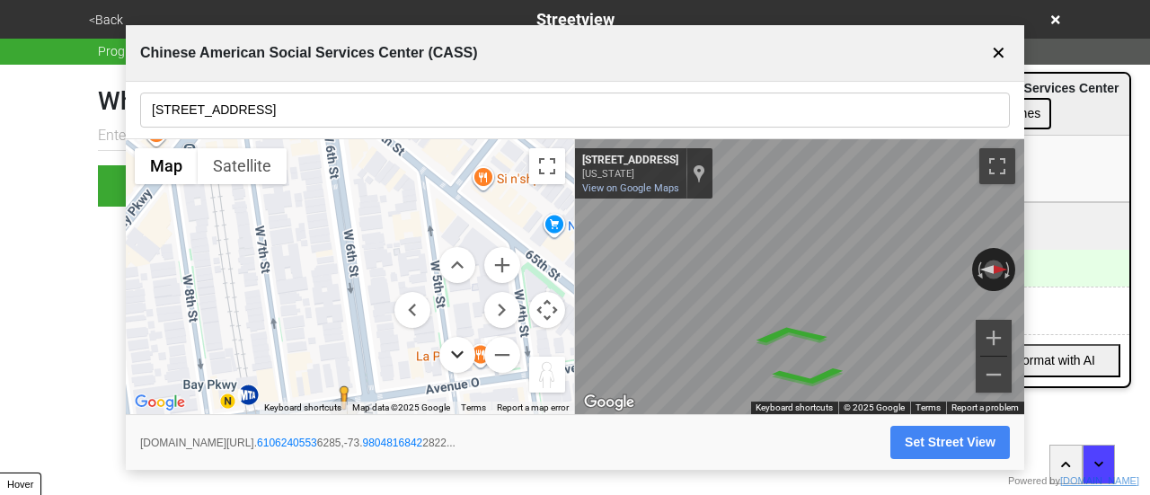
click at [453, 360] on button "Move down" at bounding box center [458, 355] width 36 height 36
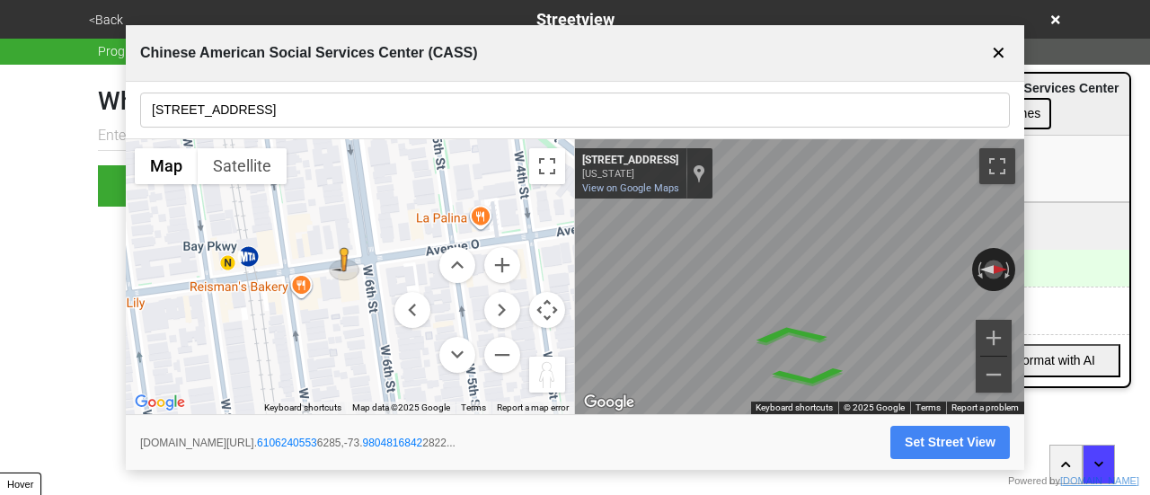
click at [252, 117] on input "124 Avenue O" at bounding box center [575, 110] width 870 height 35
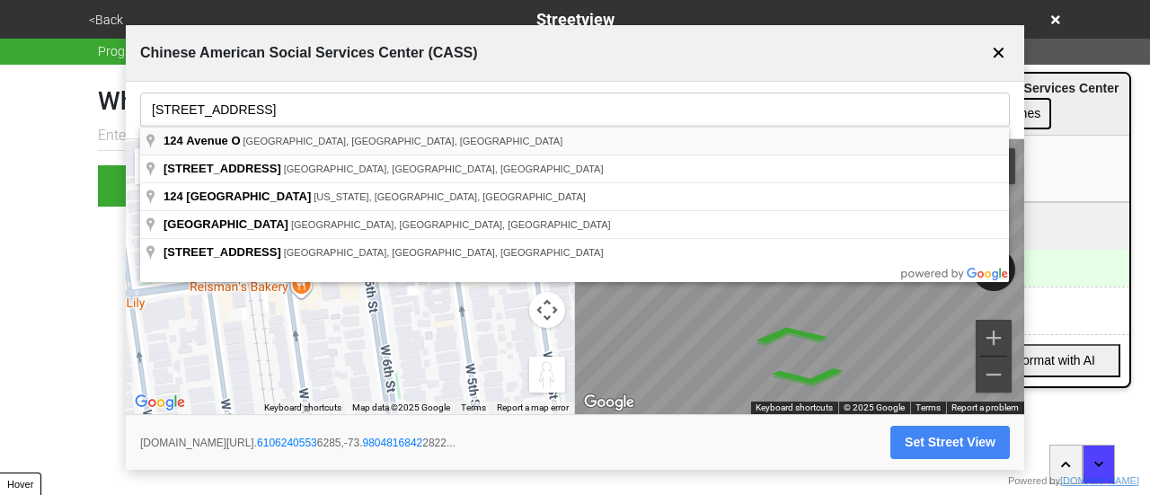
type input "124 Avenue O, Brooklyn, NY, USA"
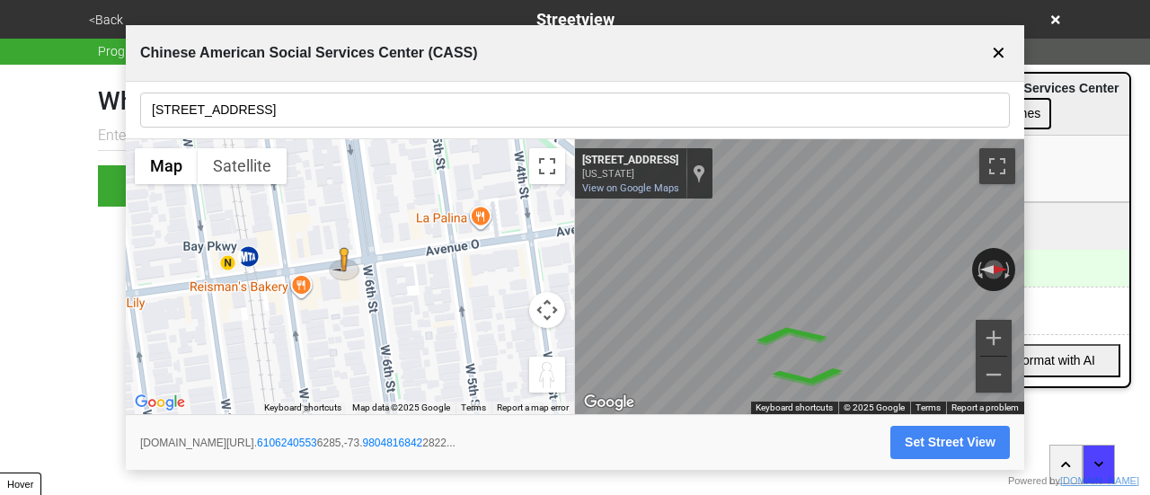
drag, startPoint x: 235, startPoint y: 142, endPoint x: 250, endPoint y: 143, distance: 14.4
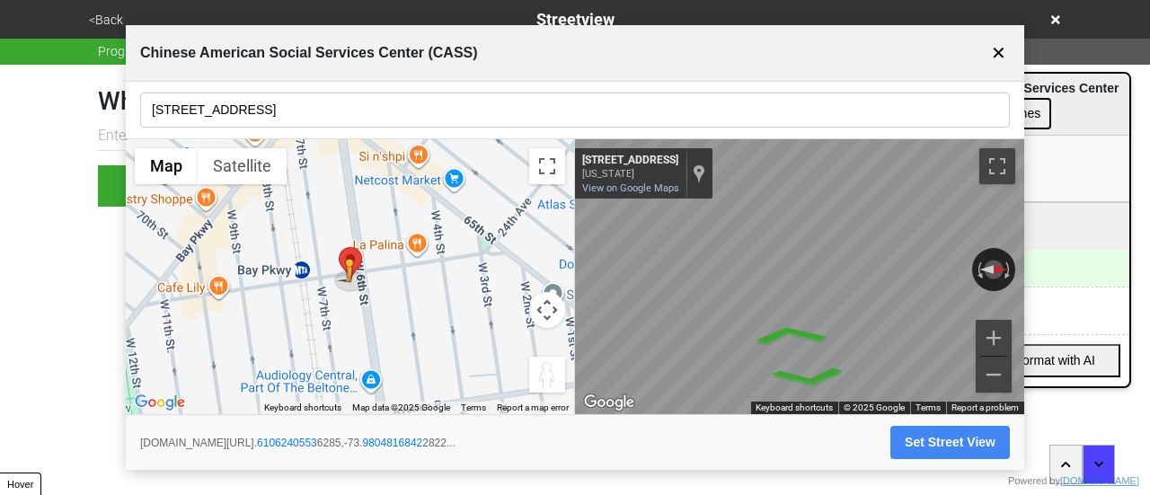
click at [546, 308] on button "Map camera controls" at bounding box center [547, 310] width 36 height 36
click at [496, 260] on button "Zoom in" at bounding box center [502, 265] width 36 height 36
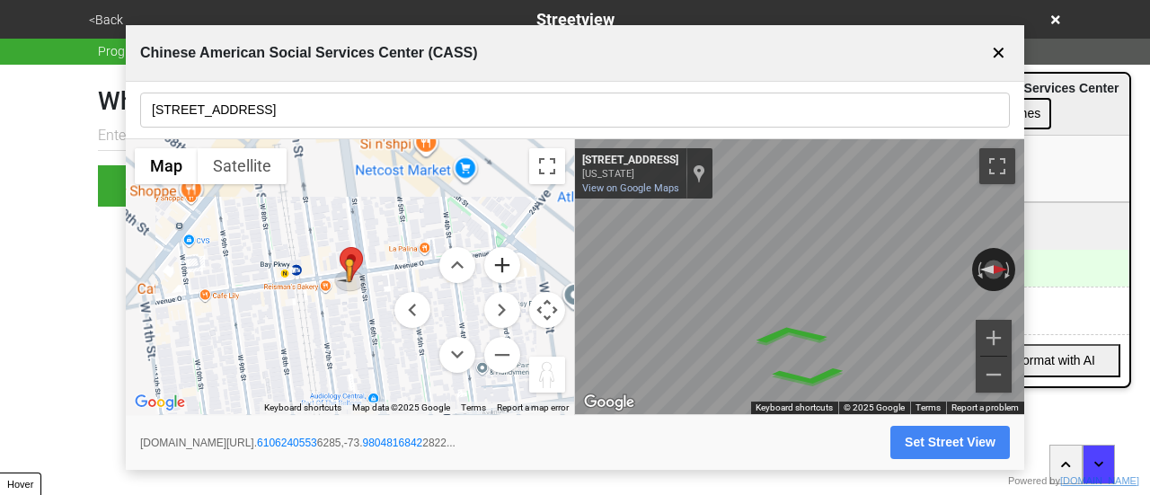
click at [496, 260] on button "Zoom in" at bounding box center [502, 265] width 36 height 36
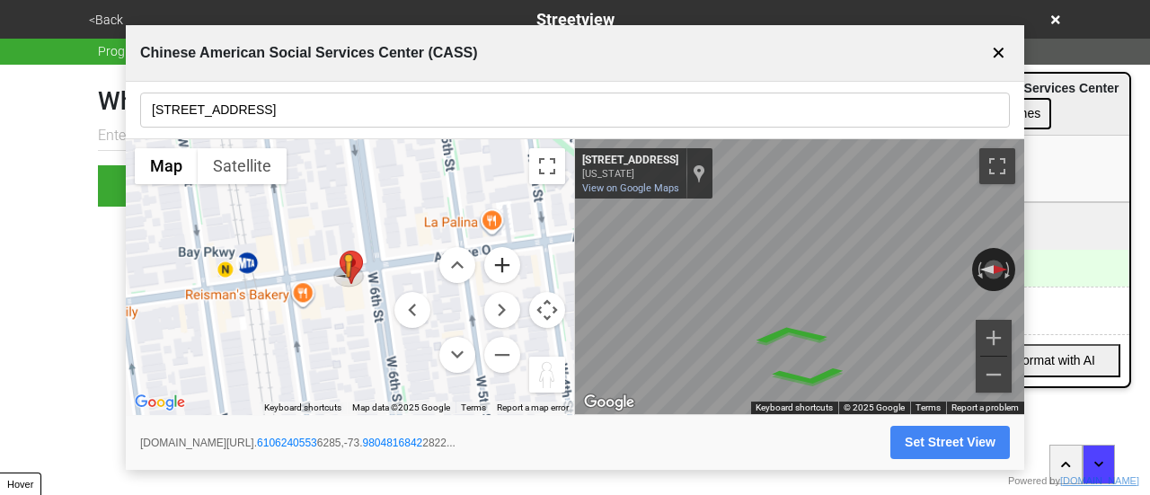
click at [496, 260] on button "Zoom in" at bounding box center [502, 265] width 36 height 36
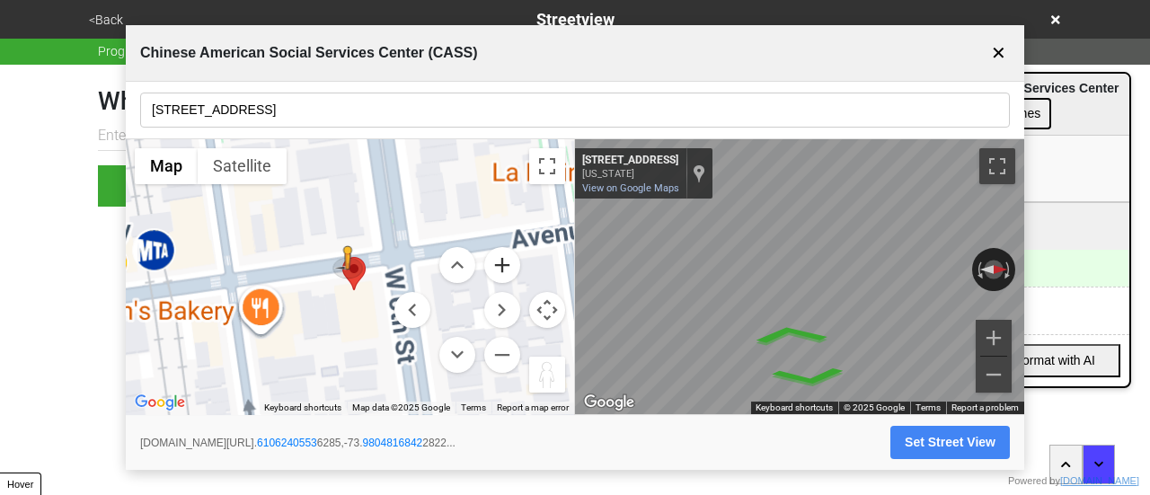
click at [496, 260] on button "Zoom in" at bounding box center [502, 265] width 36 height 36
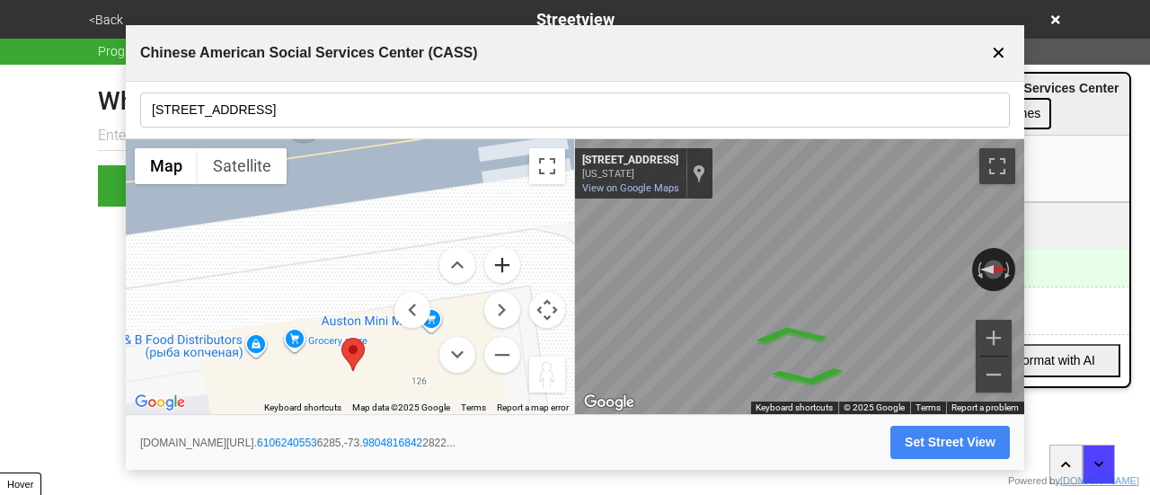
drag, startPoint x: 377, startPoint y: 250, endPoint x: 498, endPoint y: 269, distance: 121.9
click at [363, 222] on div "To activate drag with keyboard, press Alt + Enter. Once in keyboard drag state,…" at bounding box center [350, 277] width 448 height 276
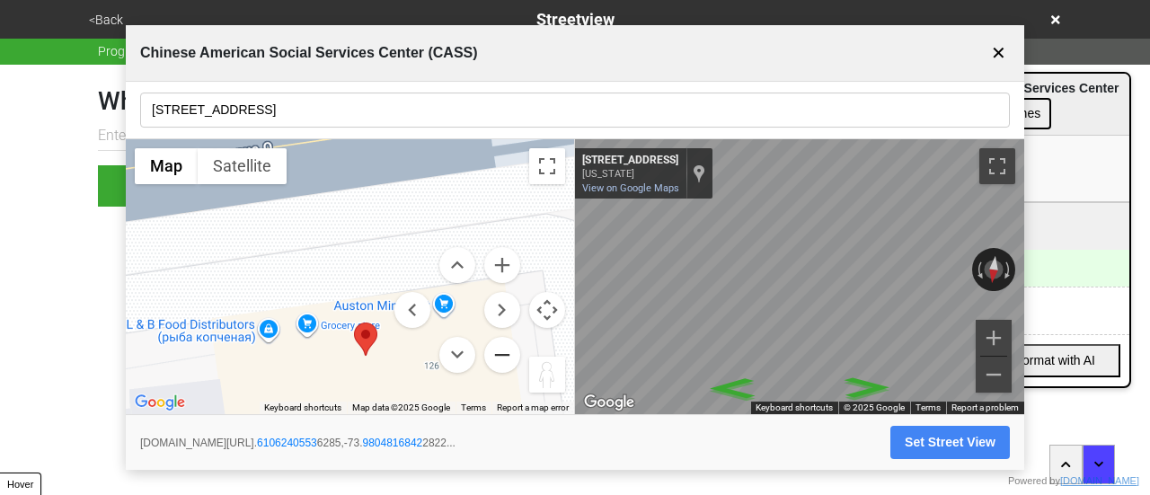
click at [490, 360] on button "Zoom out" at bounding box center [502, 355] width 36 height 36
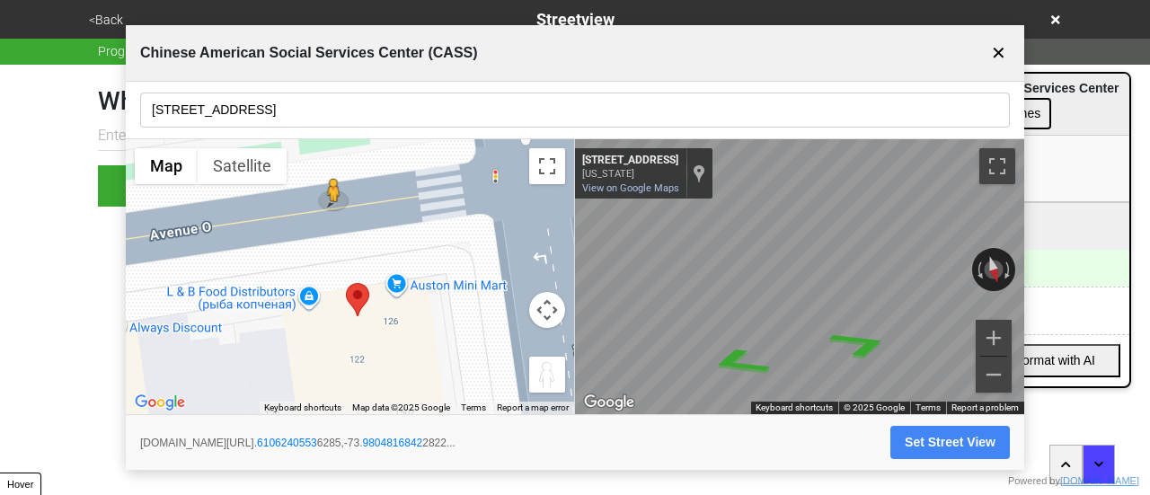
drag, startPoint x: 917, startPoint y: 445, endPoint x: 902, endPoint y: 440, distance: 15.4
click at [917, 445] on button "Set Street View" at bounding box center [951, 442] width 120 height 33
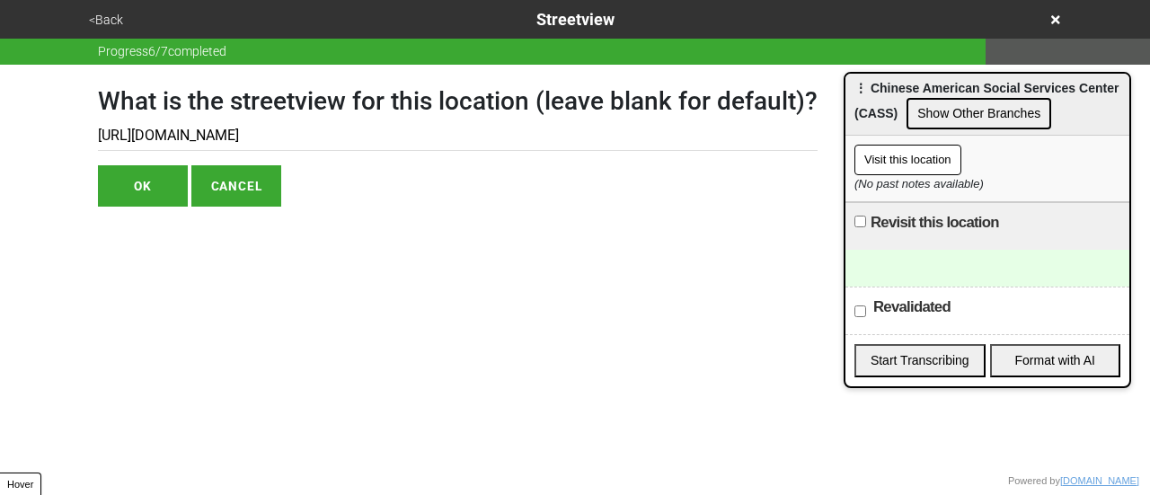
type input "https://www.google.com/maps/@40.61062405536285,-73.98048168422822,3a,75y,196.44…"
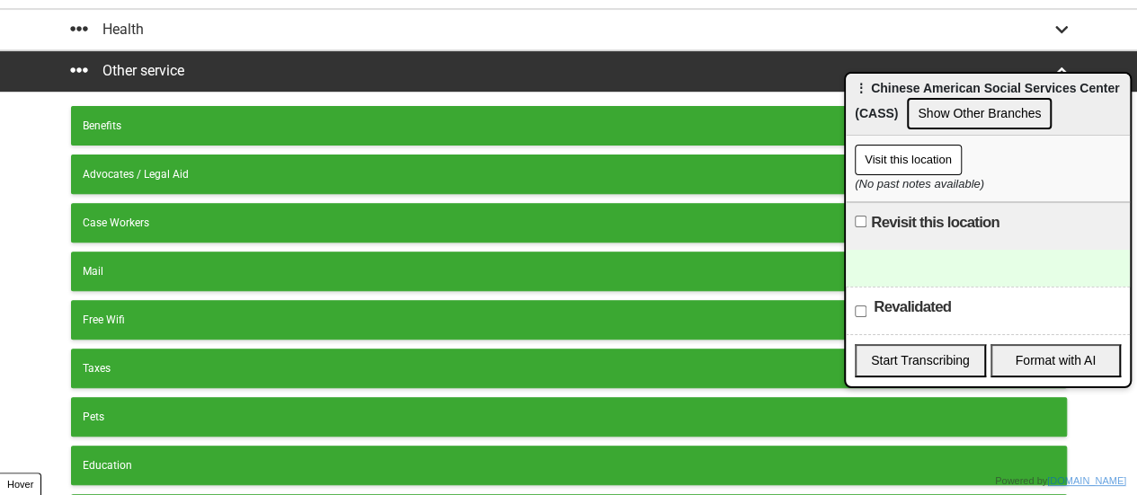
scroll to position [499, 0]
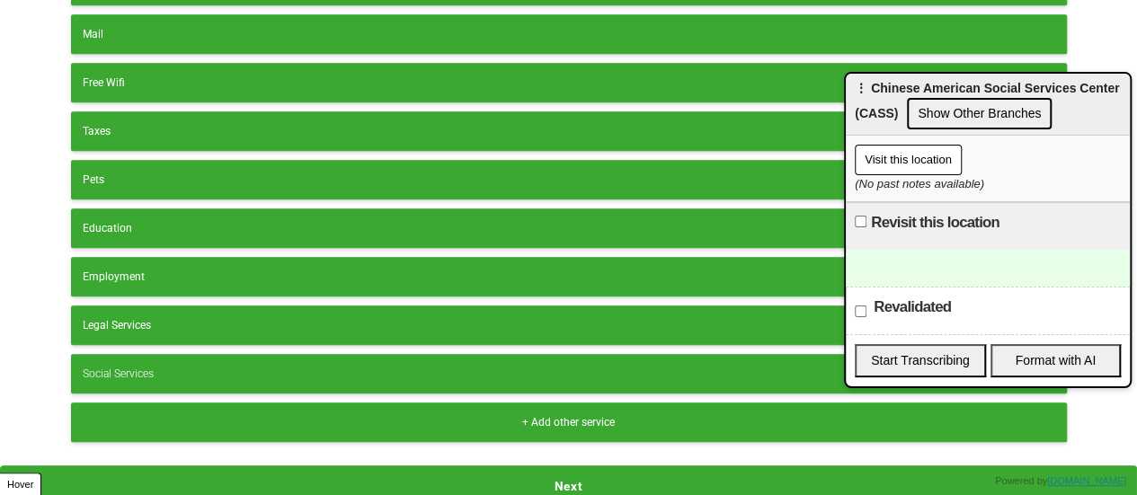
click at [605, 466] on button "Next" at bounding box center [568, 486] width 1137 height 41
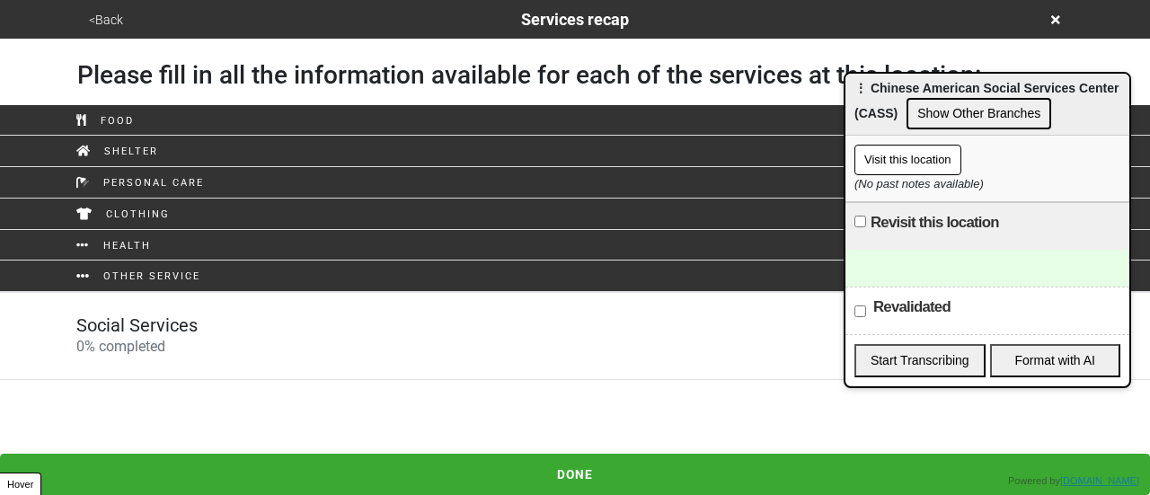
click at [115, 10] on button "<Back" at bounding box center [106, 20] width 45 height 21
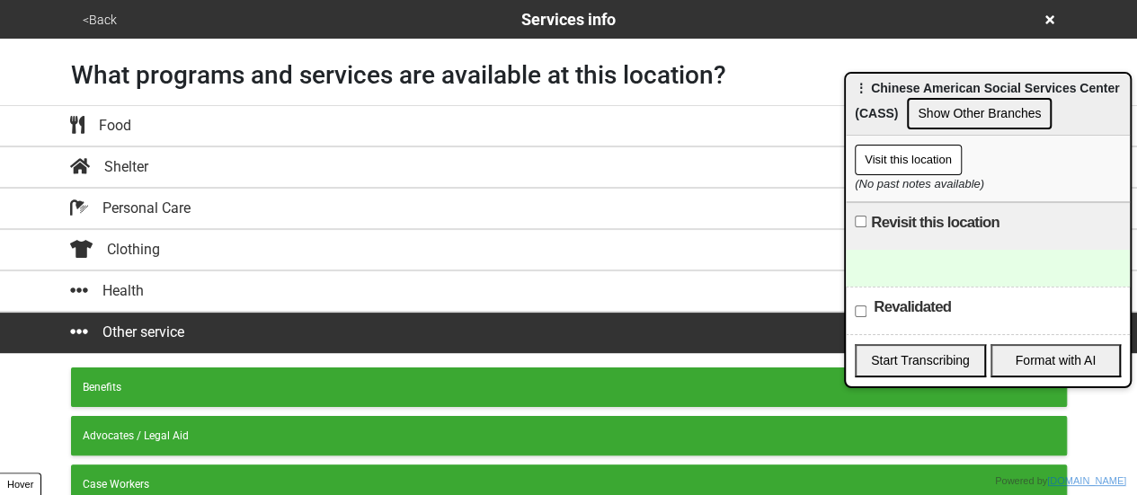
click at [115, 10] on button "<Back" at bounding box center [99, 20] width 45 height 21
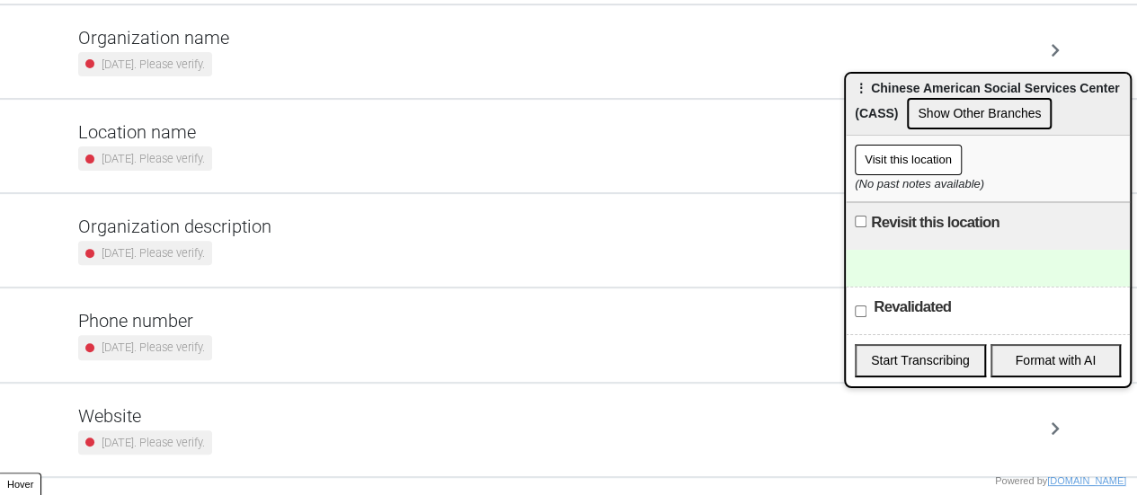
scroll to position [325, 0]
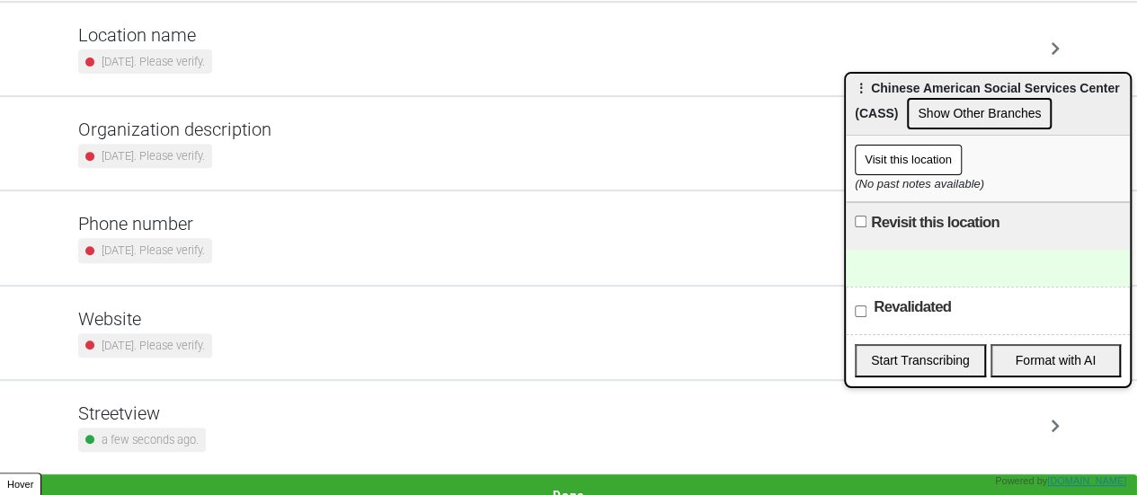
click at [574, 479] on button "Done" at bounding box center [568, 495] width 1137 height 41
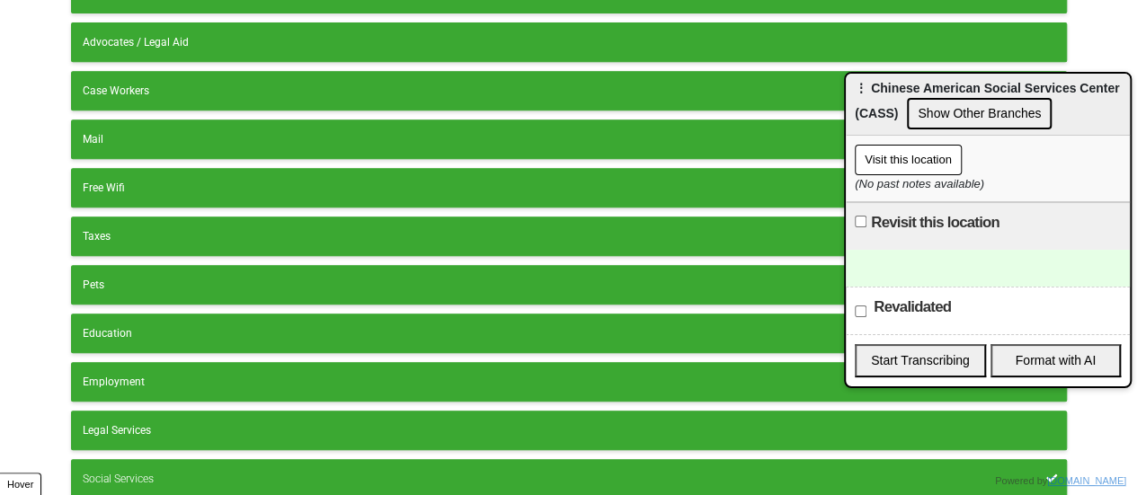
scroll to position [499, 0]
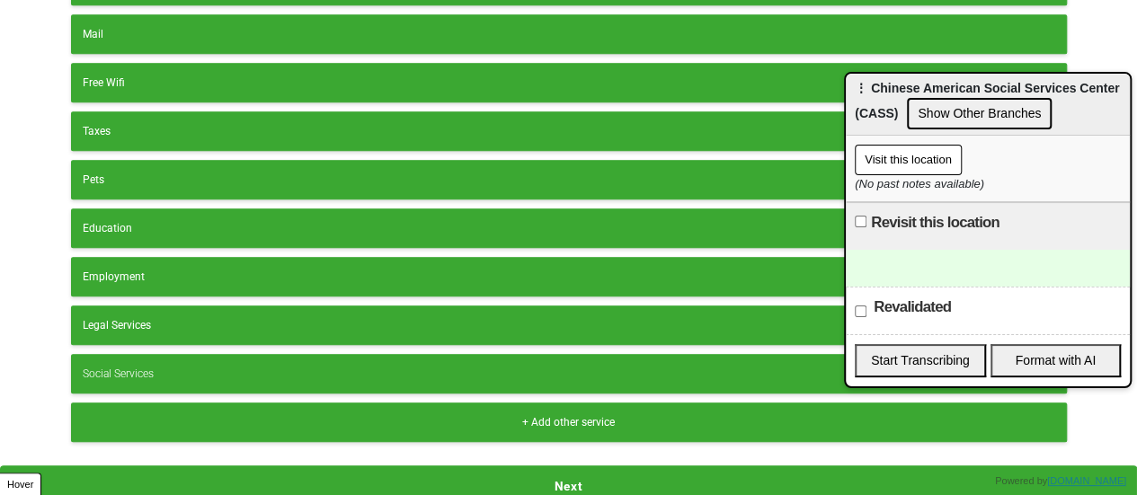
click at [493, 474] on button "Next" at bounding box center [568, 486] width 1137 height 41
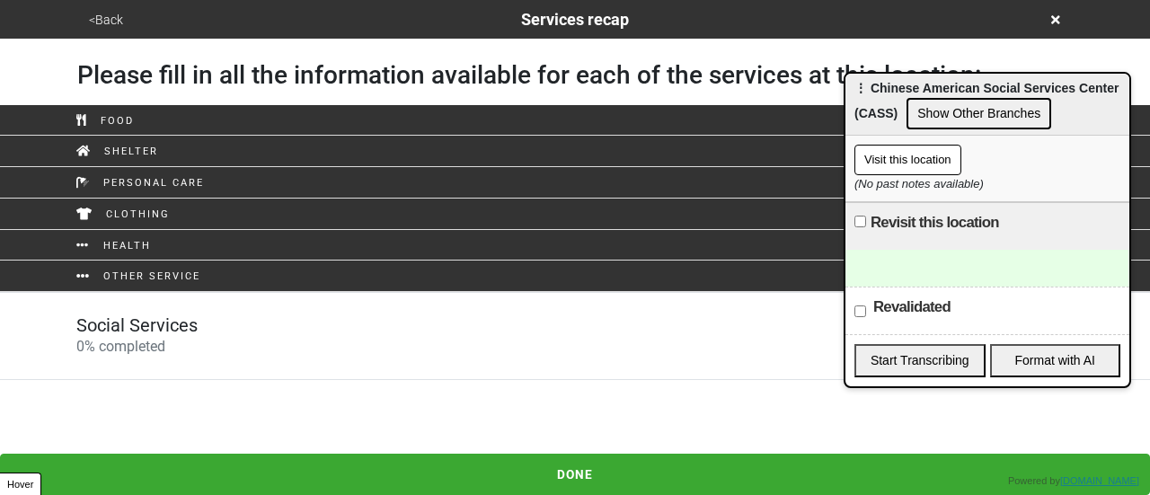
click at [301, 324] on div "Social Services 0 % completed" at bounding box center [575, 336] width 1025 height 43
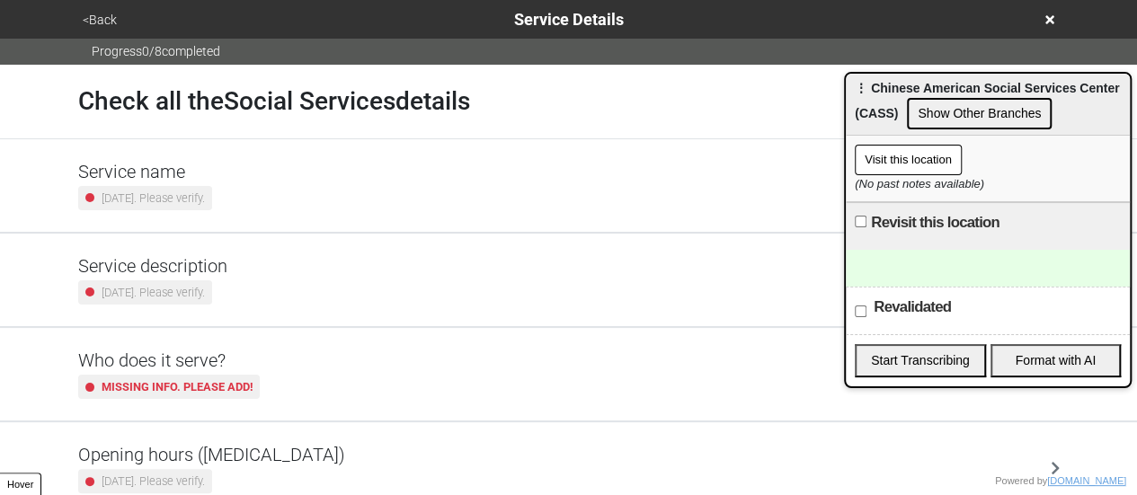
scroll to position [435, 0]
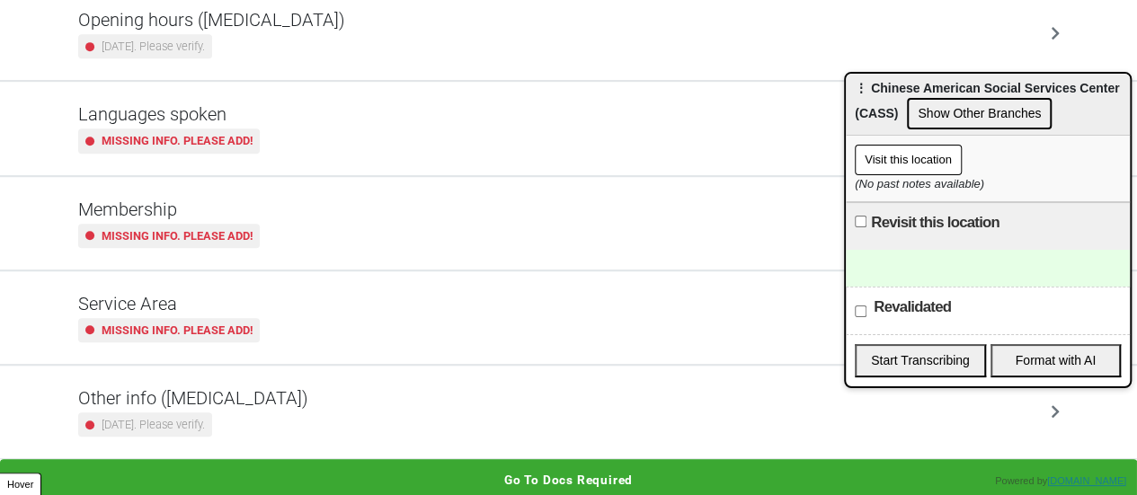
click at [158, 413] on div "2 years ago. Please verify." at bounding box center [145, 425] width 134 height 24
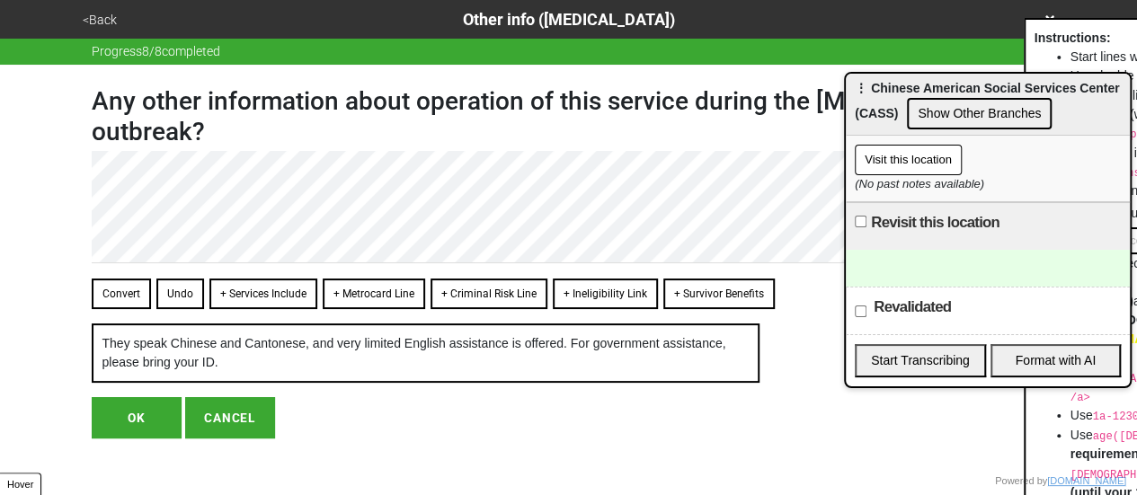
click at [131, 420] on button "OK" at bounding box center [137, 417] width 90 height 41
click at [147, 411] on button "OK" at bounding box center [137, 417] width 90 height 41
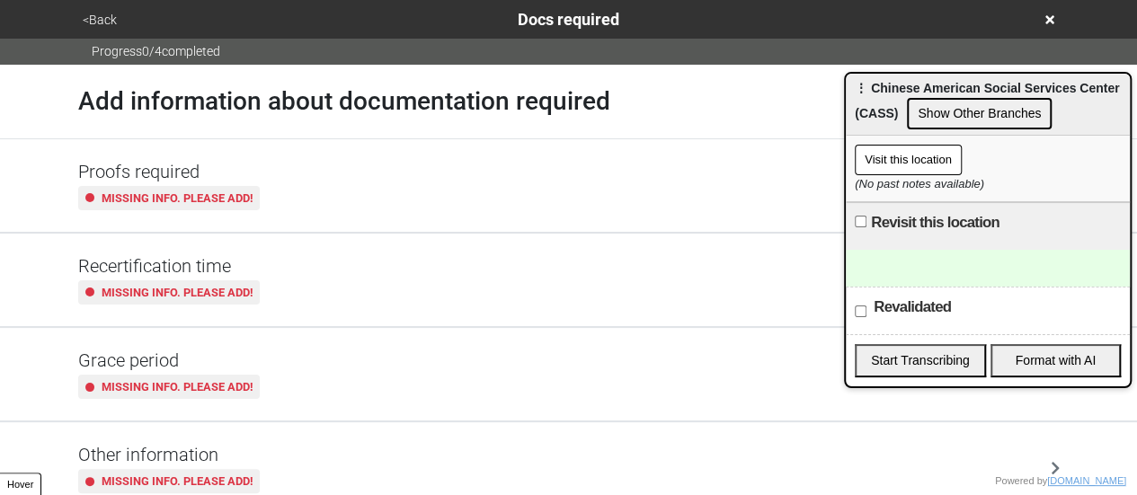
click at [103, 19] on button "<Back" at bounding box center [99, 20] width 45 height 21
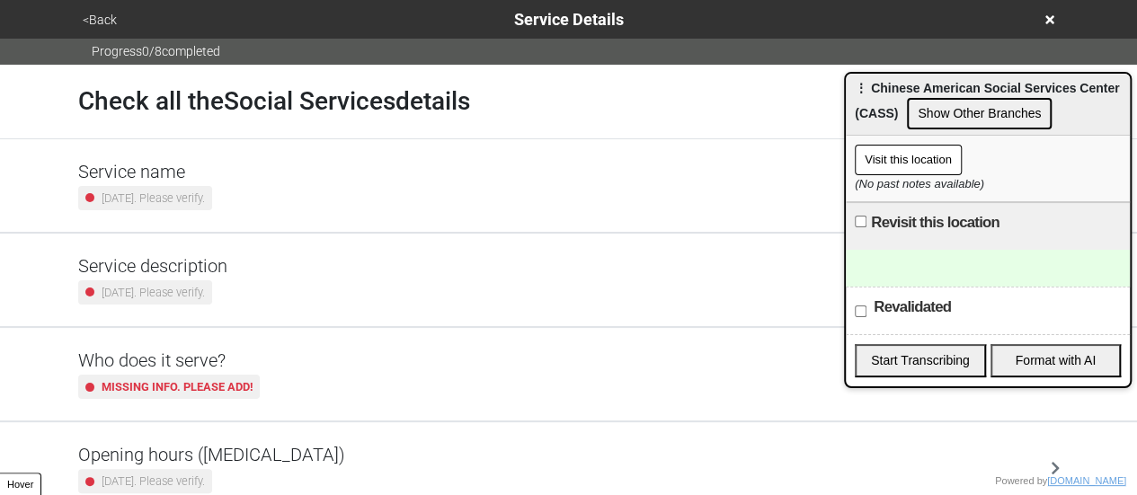
click at [157, 276] on h5 "Service description" at bounding box center [152, 266] width 149 height 22
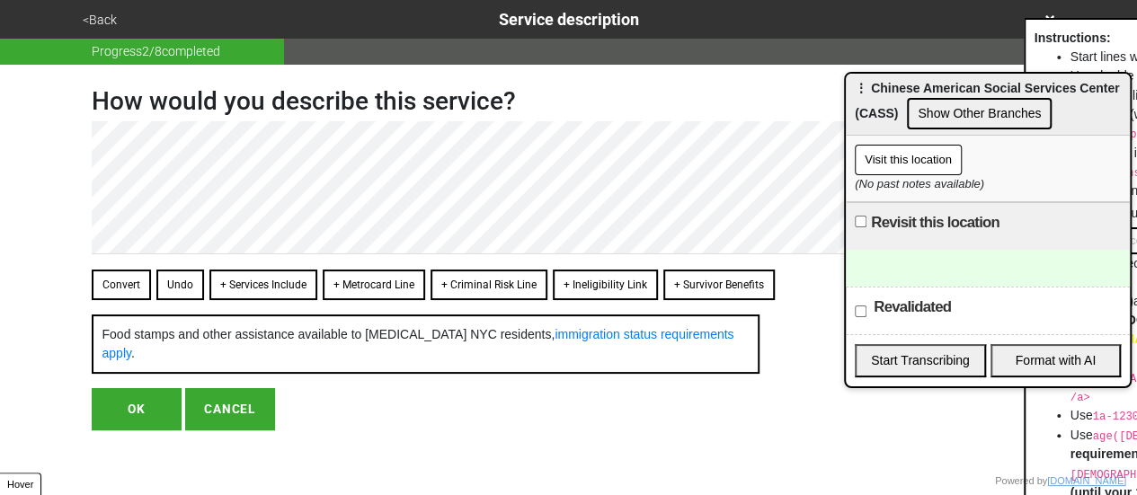
click at [119, 279] on button "Convert" at bounding box center [121, 285] width 59 height 31
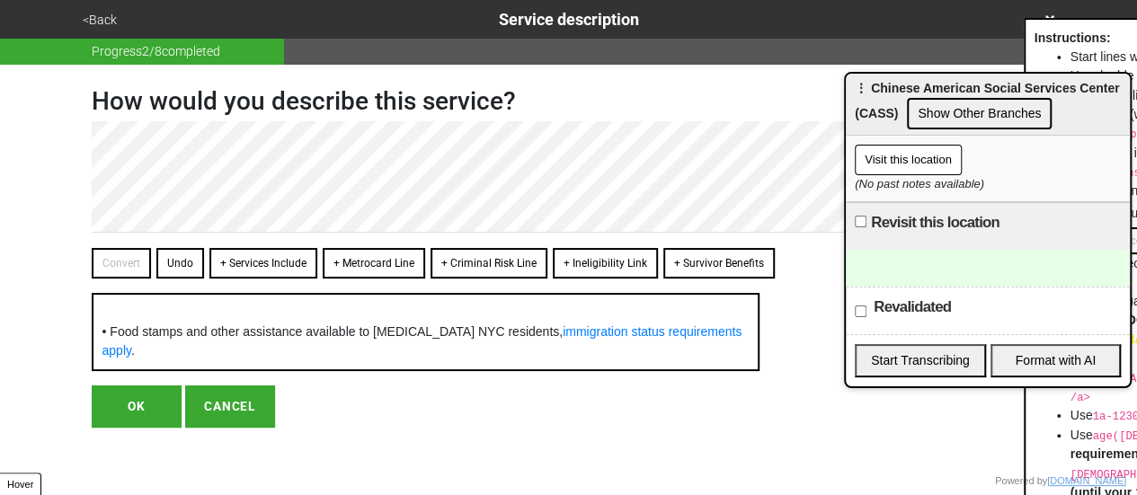
click at [138, 407] on button "OK" at bounding box center [137, 406] width 90 height 41
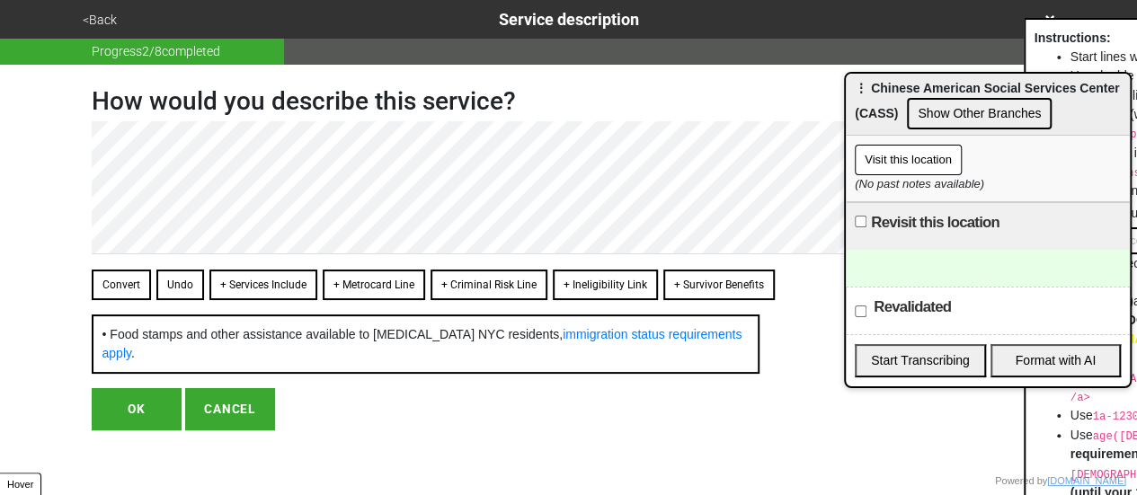
type textarea "x"
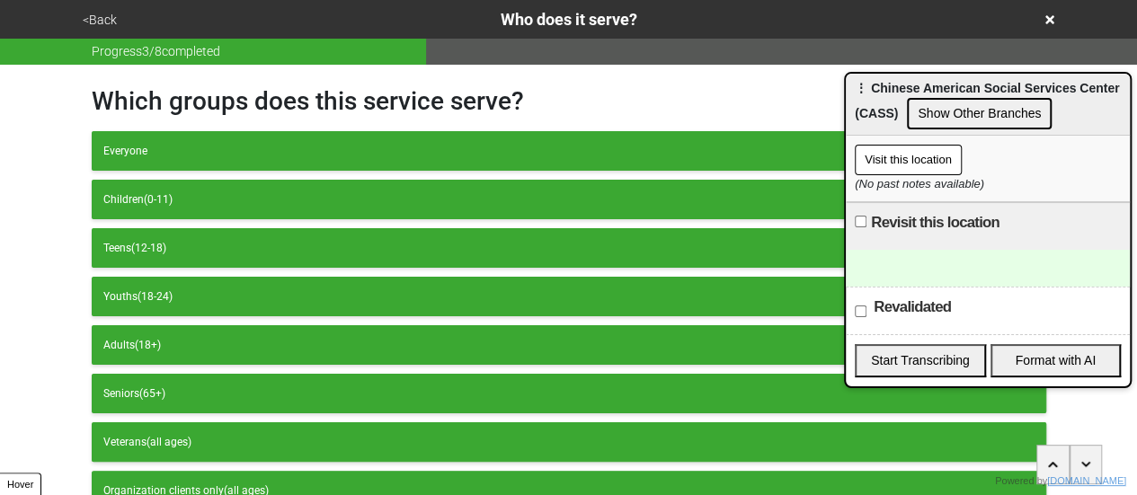
click at [107, 17] on button "<Back" at bounding box center [99, 20] width 45 height 21
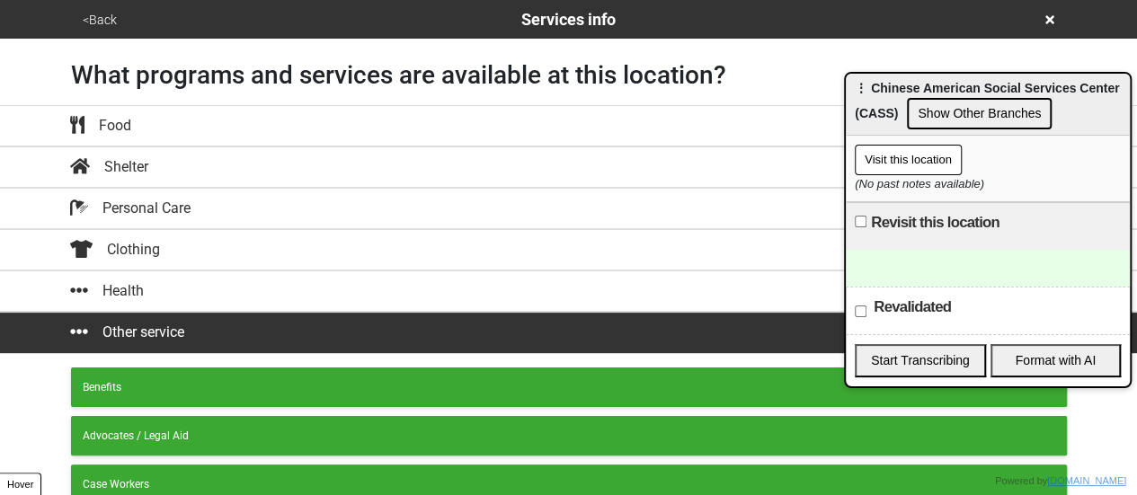
click at [107, 17] on button "<Back" at bounding box center [99, 20] width 45 height 21
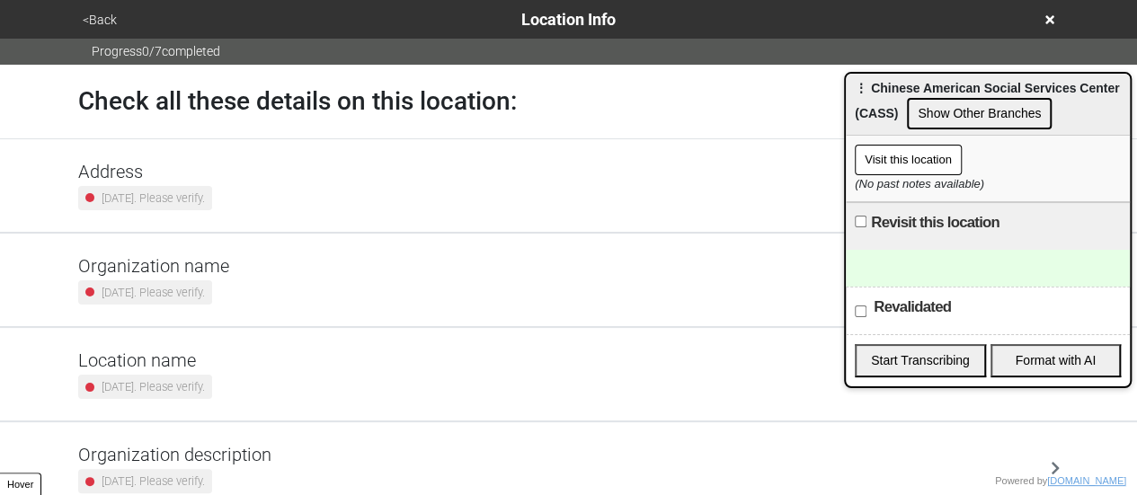
scroll to position [342, 0]
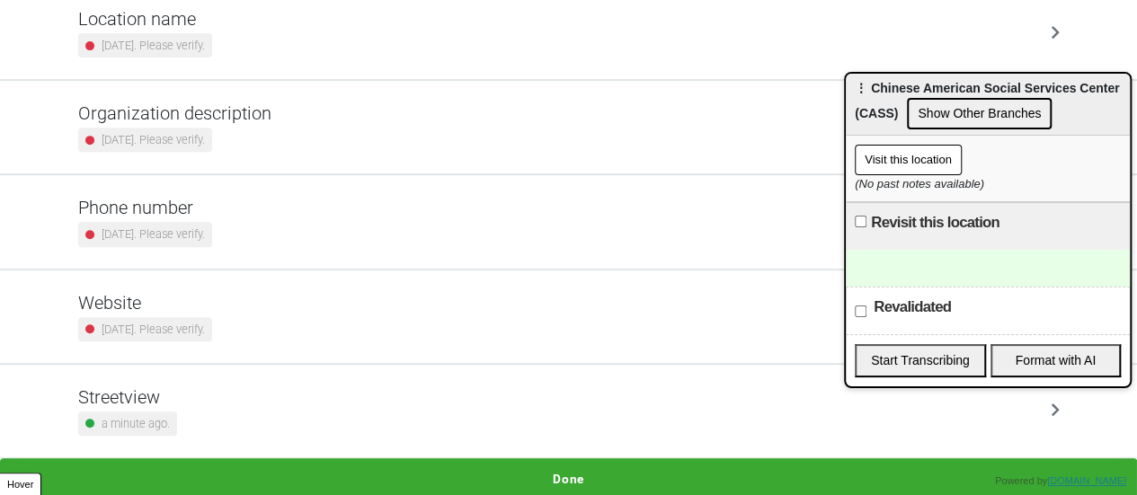
click at [852, 306] on div "Revalidated" at bounding box center [988, 311] width 284 height 48
click at [857, 309] on input "Revalidated" at bounding box center [861, 312] width 12 height 12
checkbox input "true"
click at [212, 209] on h5 "Phone number" at bounding box center [145, 208] width 134 height 22
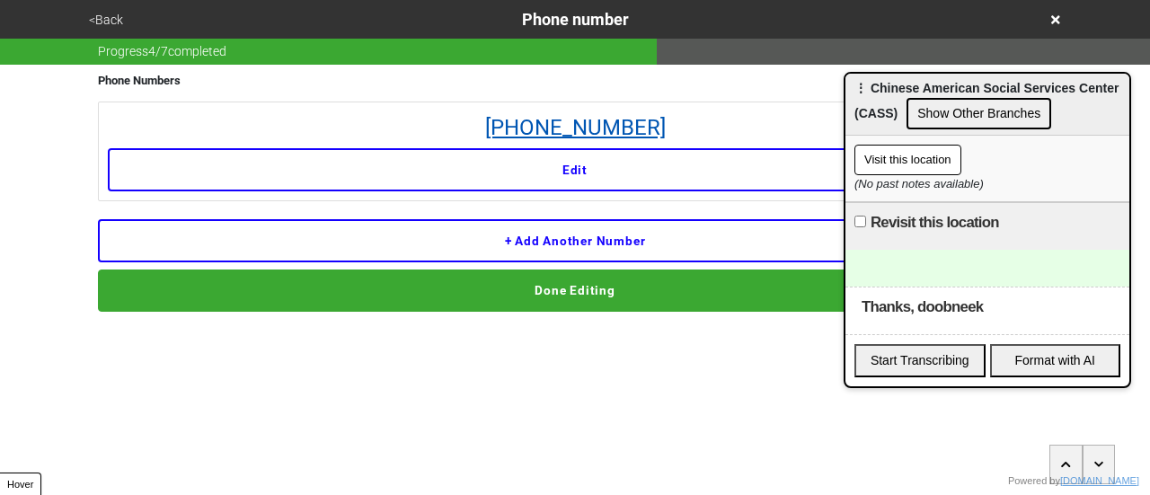
click at [616, 134] on link "718-975-0955" at bounding box center [575, 127] width 935 height 32
click at [706, 125] on link "718-975-0955" at bounding box center [575, 127] width 935 height 32
drag, startPoint x: 797, startPoint y: 105, endPoint x: 448, endPoint y: 122, distance: 349.1
click at [430, 121] on li "718-975-0955 Edit" at bounding box center [575, 152] width 955 height 100
copy link "718-975-0955"
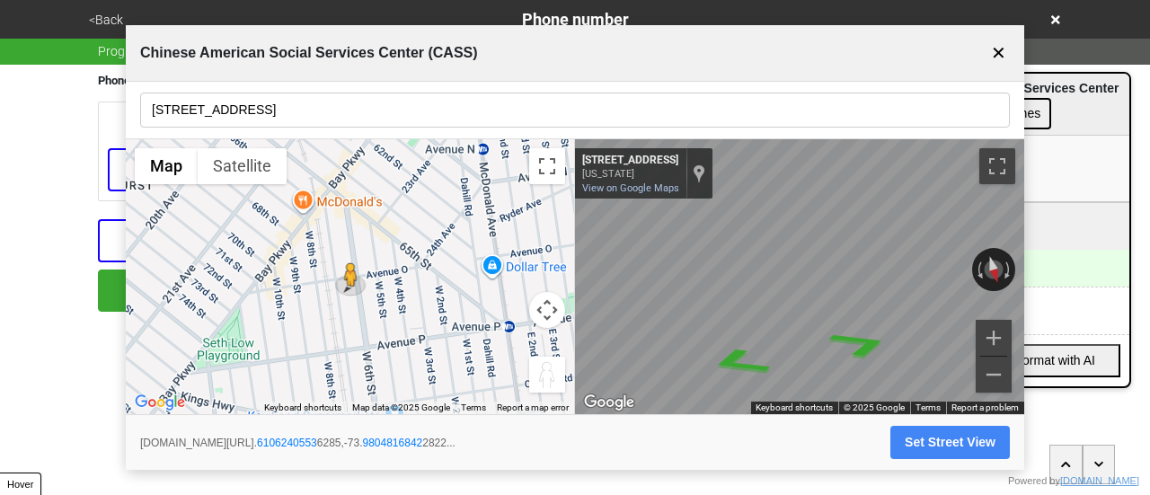
click at [1113, 161] on div "Visit this location" at bounding box center [988, 160] width 266 height 31
click at [1143, 101] on div "<Back Phone number Progress 4 / 7 completed Phone Numbers 718-975-0955 Edit + A…" at bounding box center [575, 156] width 1150 height 312
click at [1006, 58] on button "✕" at bounding box center [999, 53] width 22 height 34
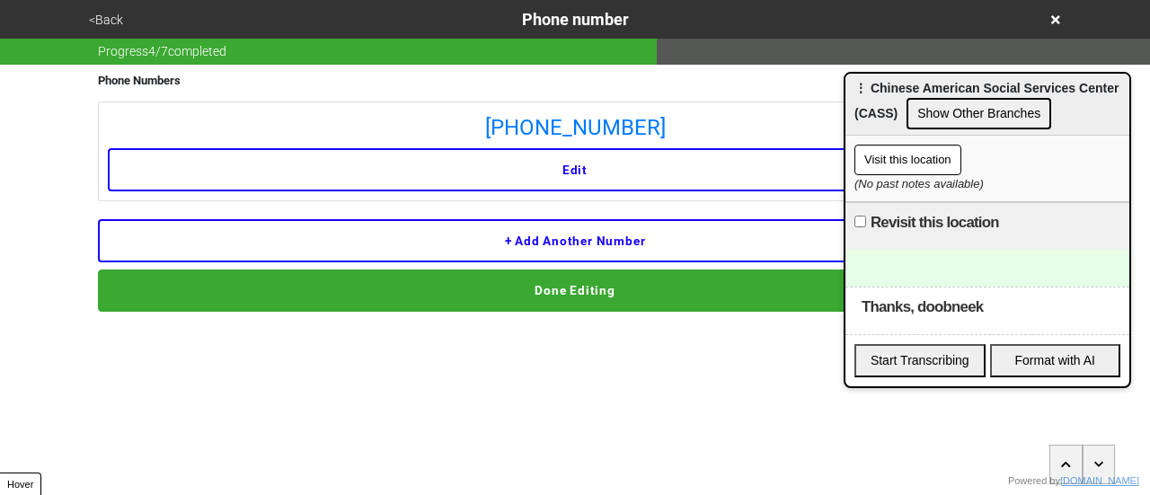
click at [907, 276] on div at bounding box center [988, 268] width 284 height 37
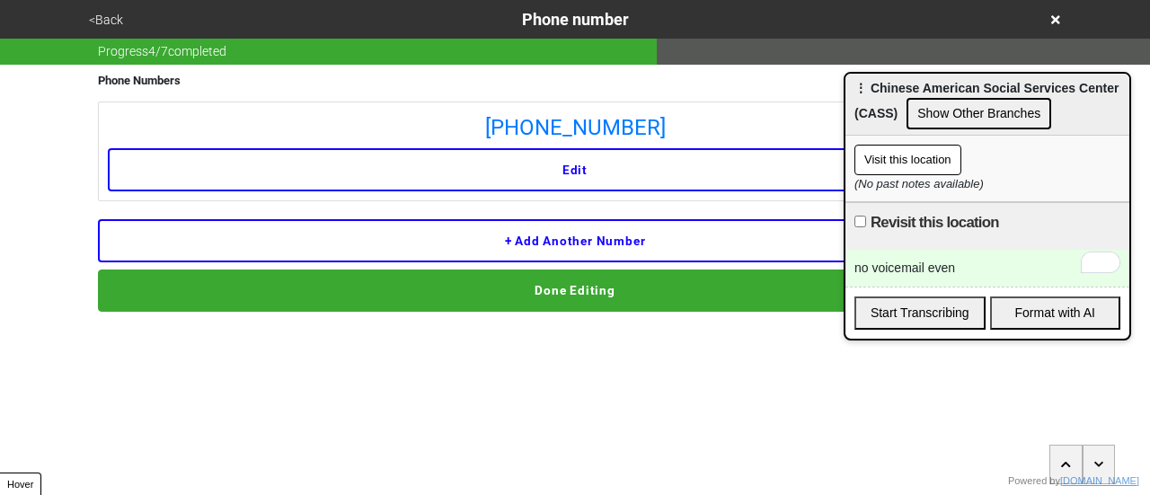
click at [914, 152] on button "Visit this location" at bounding box center [908, 160] width 107 height 31
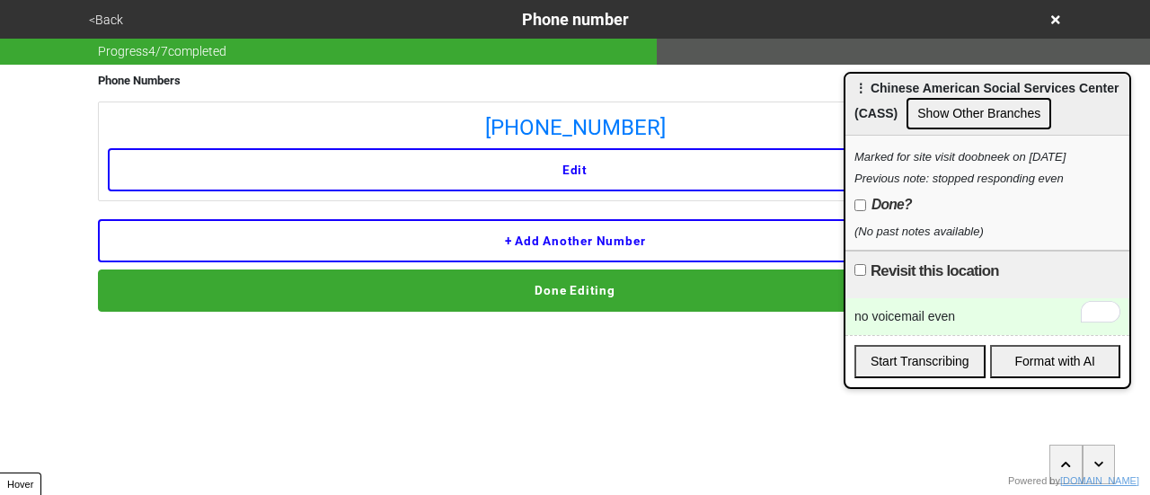
click at [113, 16] on button "<Back" at bounding box center [106, 20] width 45 height 21
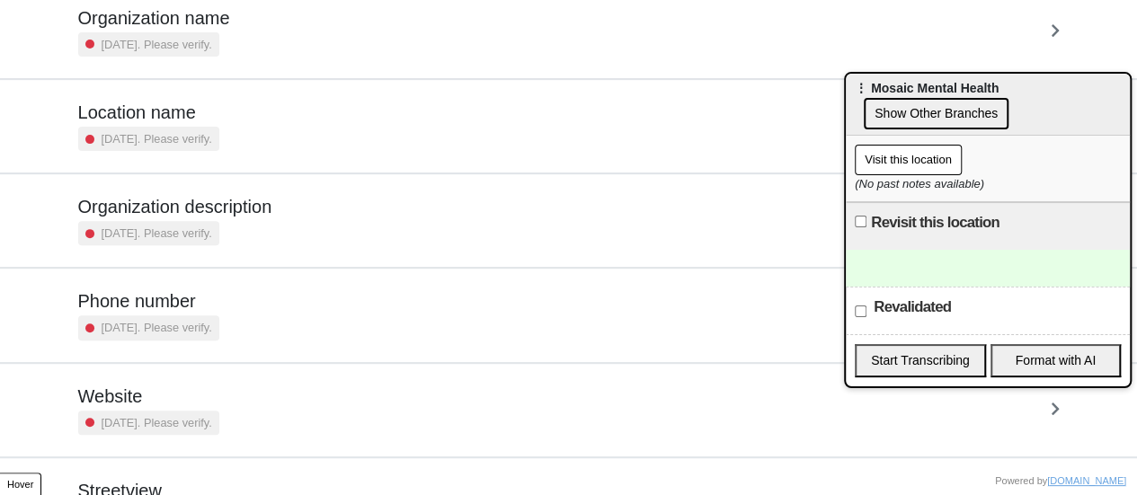
scroll to position [342, 0]
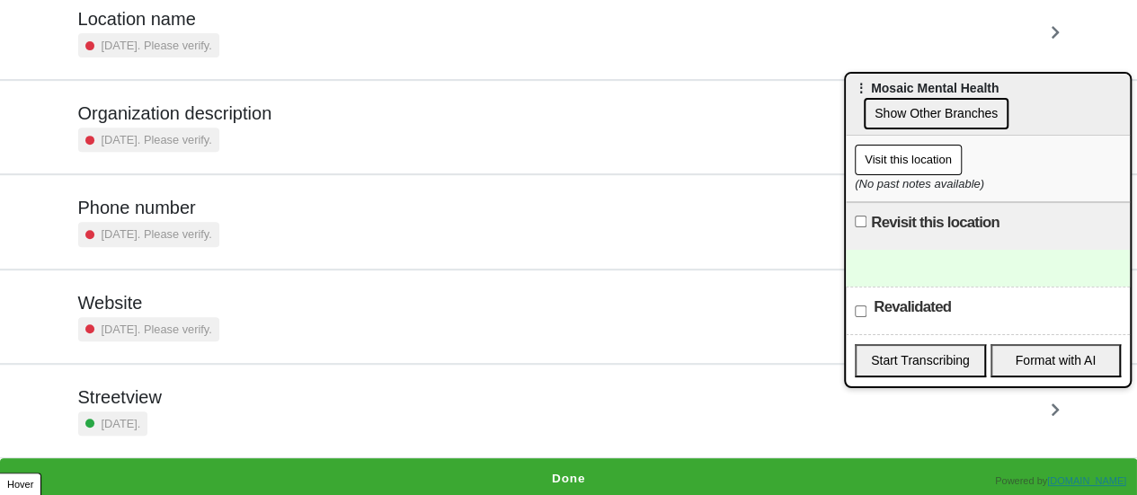
click at [957, 256] on div at bounding box center [988, 268] width 284 height 37
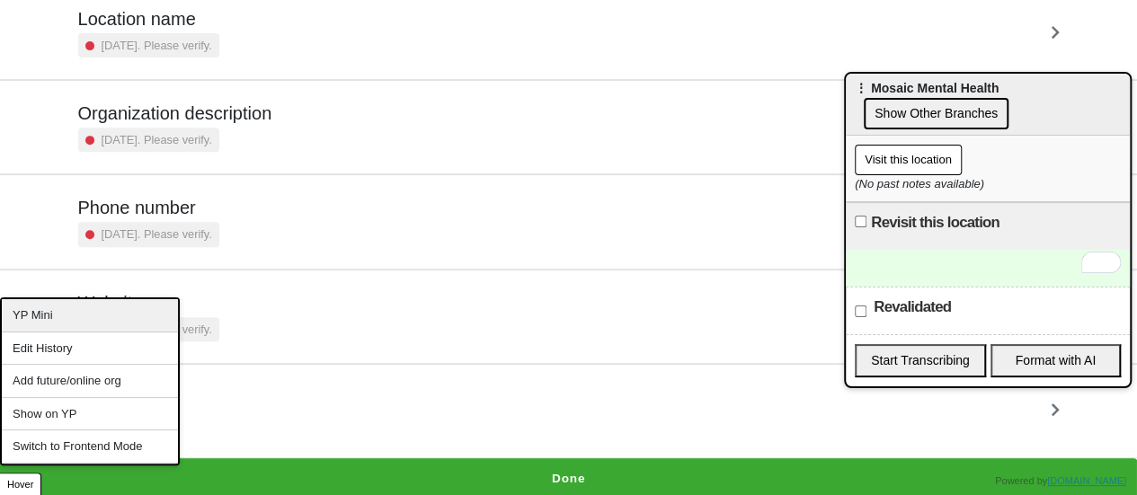
click at [76, 316] on div "YP Mini" at bounding box center [90, 315] width 176 height 33
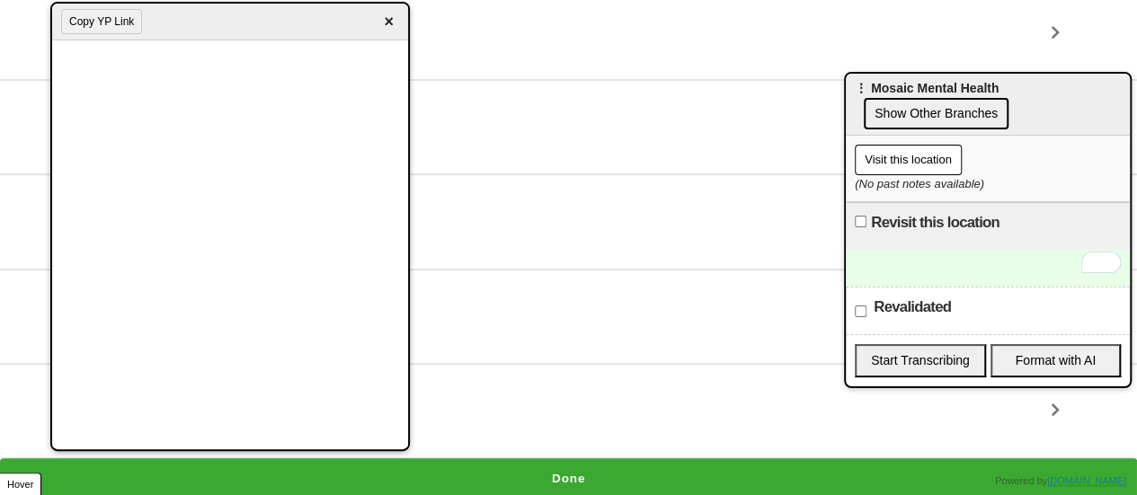
click at [978, 274] on div "To enrich screen reader interactions, please activate Accessibility in Grammarl…" at bounding box center [988, 268] width 284 height 37
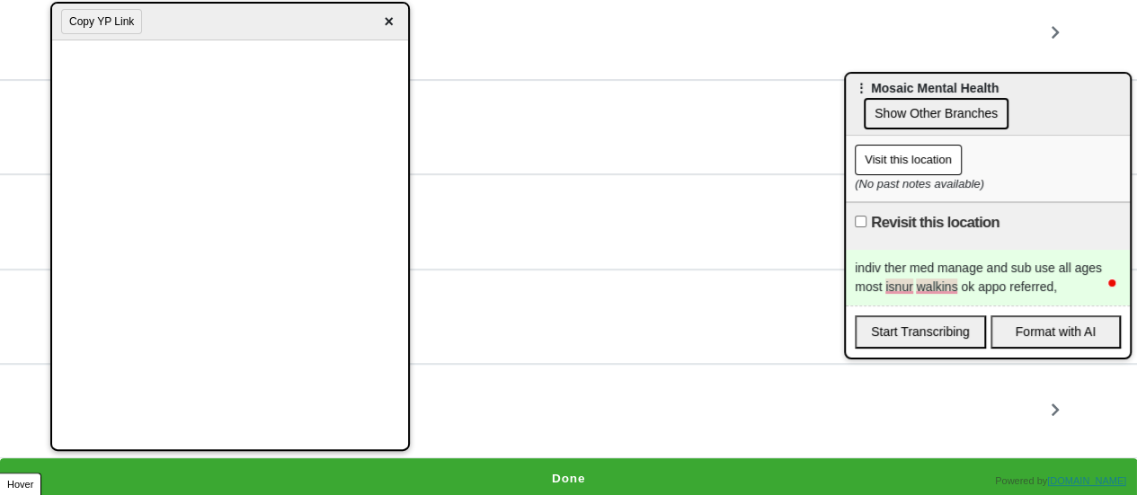
click at [1080, 289] on div "indiv ther med manage and sub use all ages most isnur walkins ok appo referred," at bounding box center [988, 278] width 284 height 56
